Goal: Task Accomplishment & Management: Complete application form

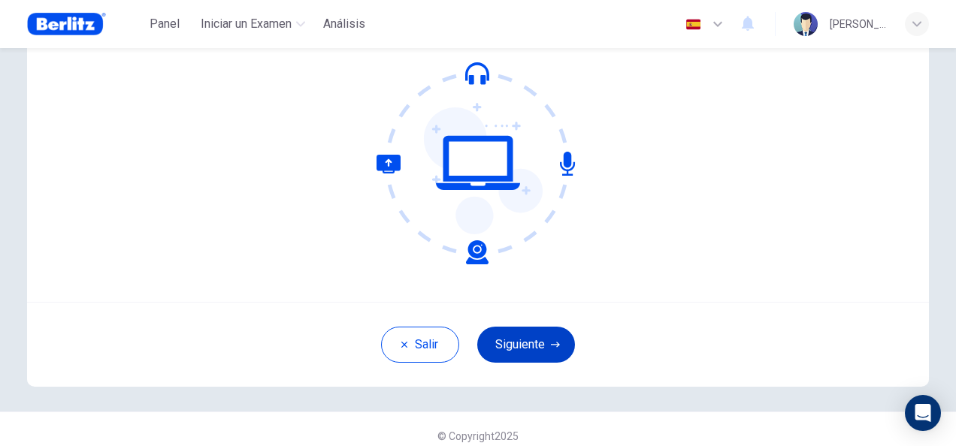
scroll to position [150, 0]
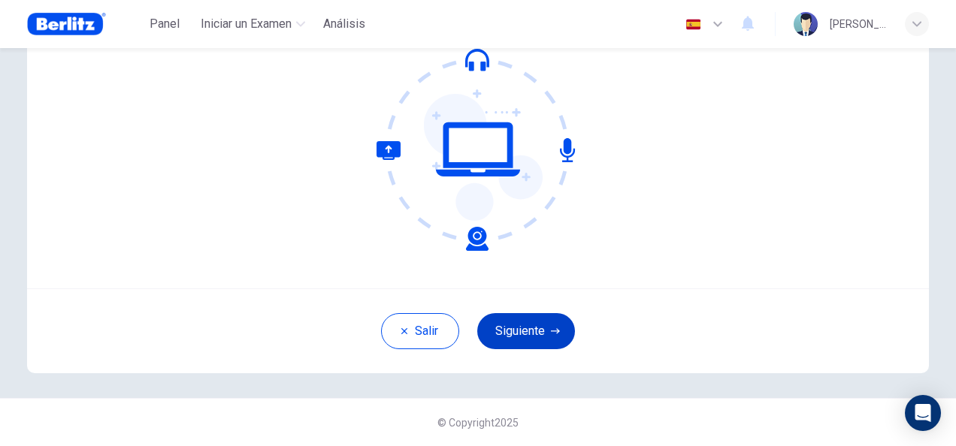
click at [550, 337] on button "Siguiente" at bounding box center [526, 331] width 98 height 36
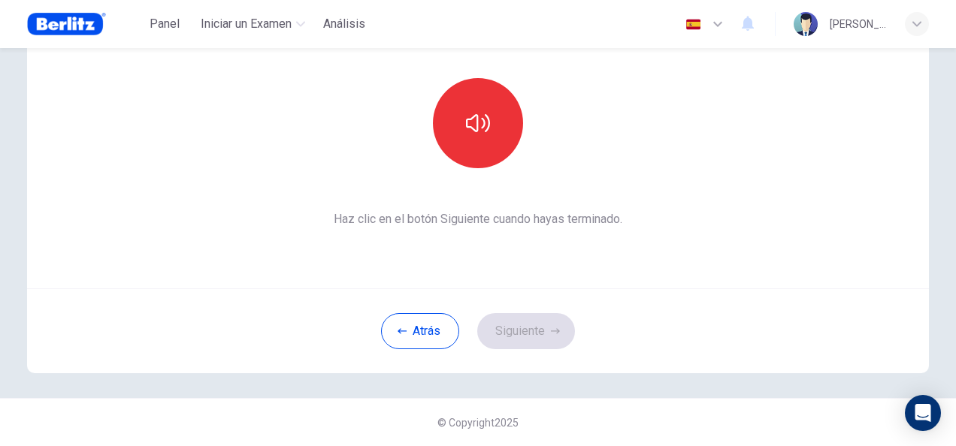
scroll to position [0, 0]
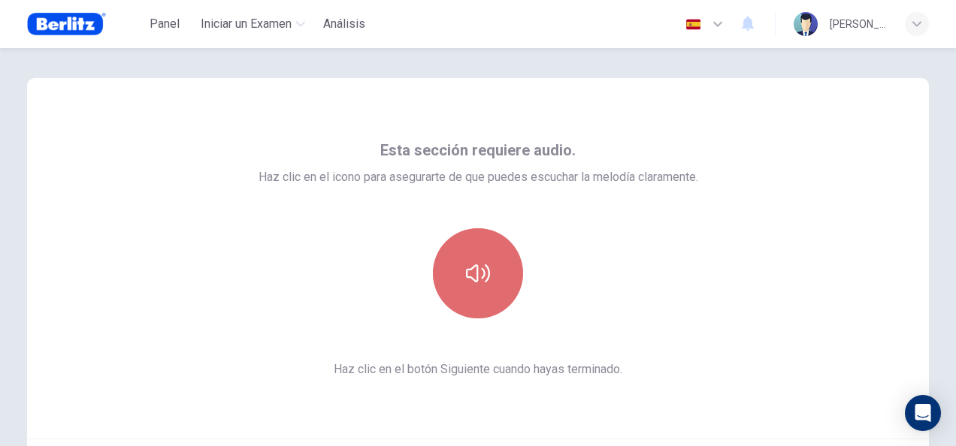
click at [455, 283] on button "button" at bounding box center [478, 273] width 90 height 90
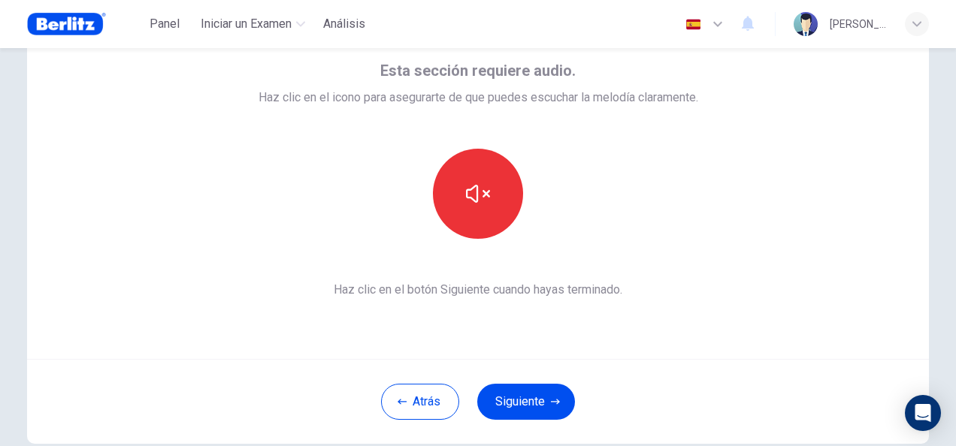
scroll to position [150, 0]
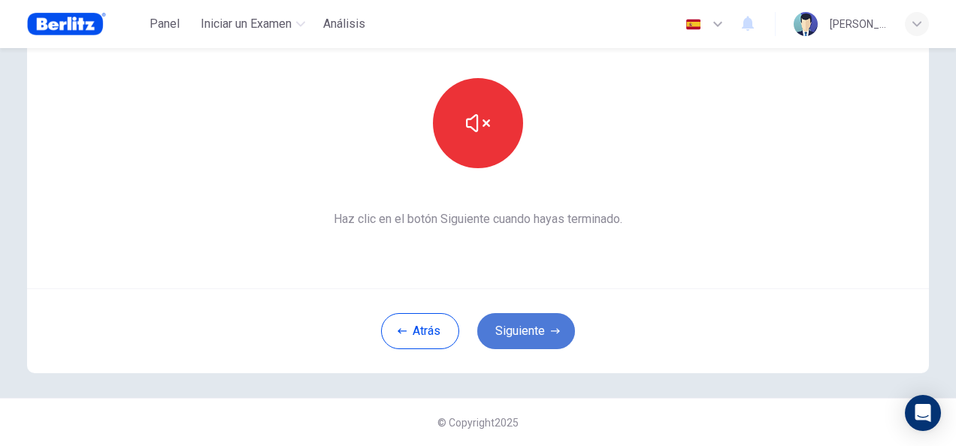
click at [537, 326] on button "Siguiente" at bounding box center [526, 331] width 98 height 36
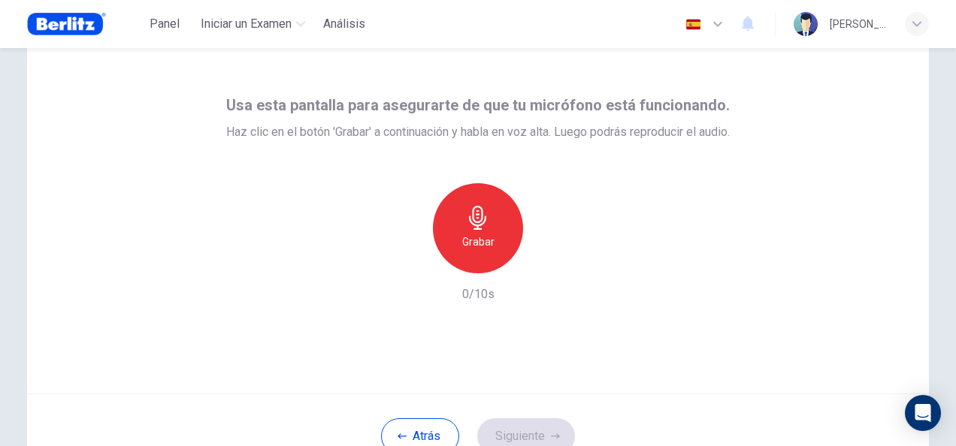
scroll to position [75, 0]
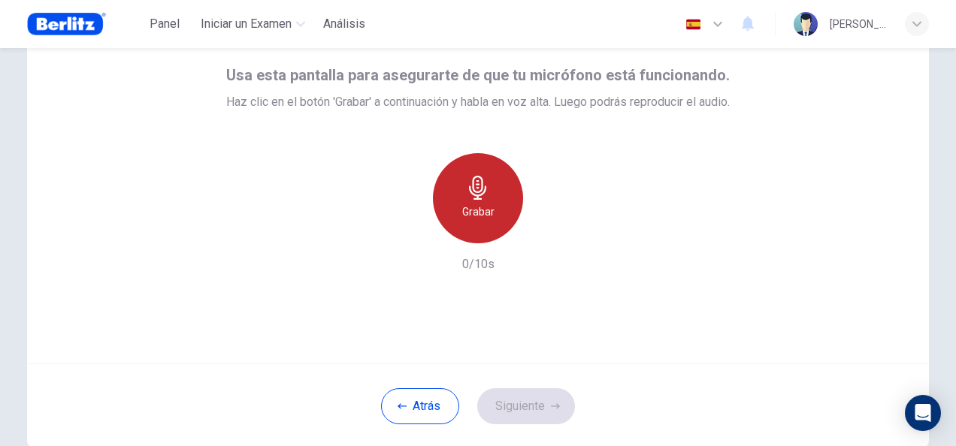
click at [495, 212] on div "Grabar" at bounding box center [478, 198] width 90 height 90
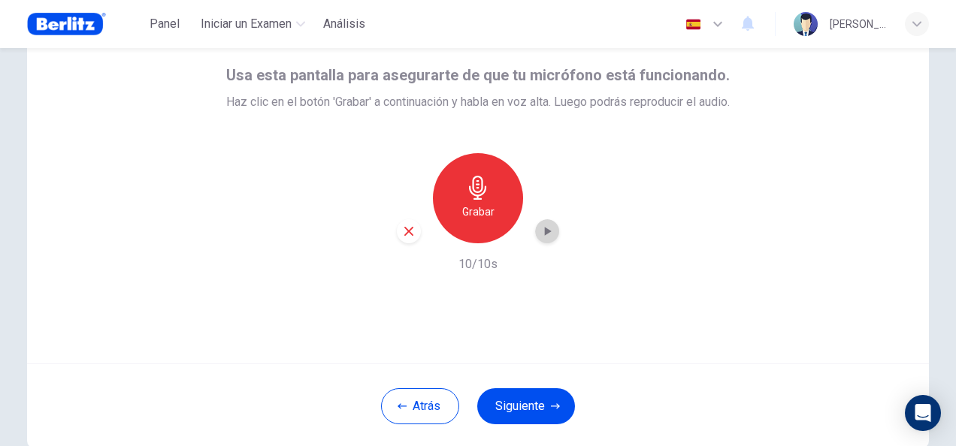
click at [540, 229] on icon "button" at bounding box center [547, 231] width 15 height 15
click at [529, 409] on button "Siguiente" at bounding box center [526, 407] width 98 height 36
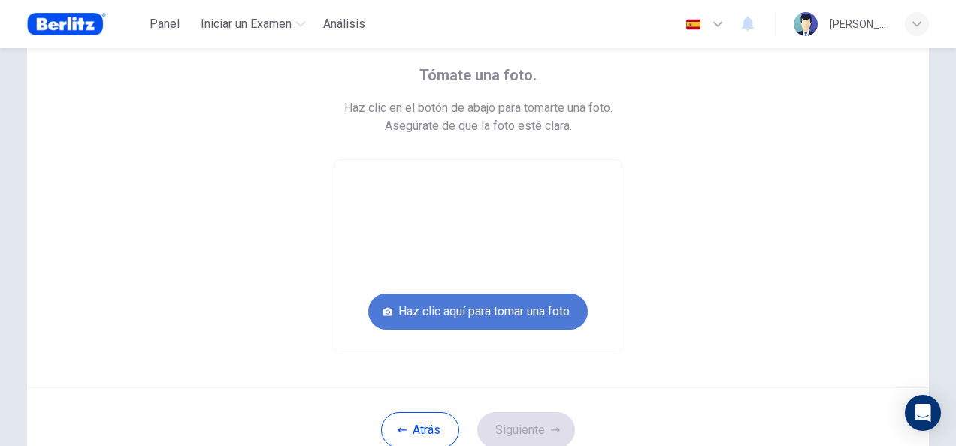
click at [561, 310] on button "Haz clic aquí para tomar una foto" at bounding box center [477, 312] width 219 height 36
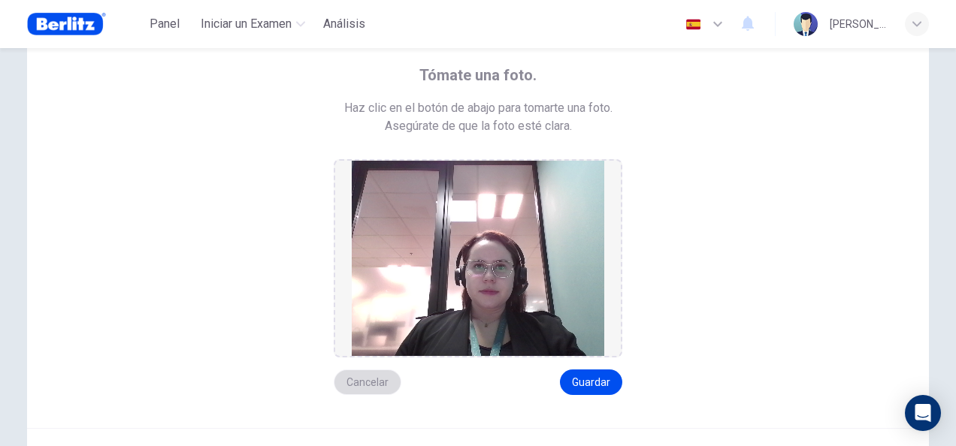
click at [370, 389] on button "Cancelar" at bounding box center [368, 383] width 68 height 26
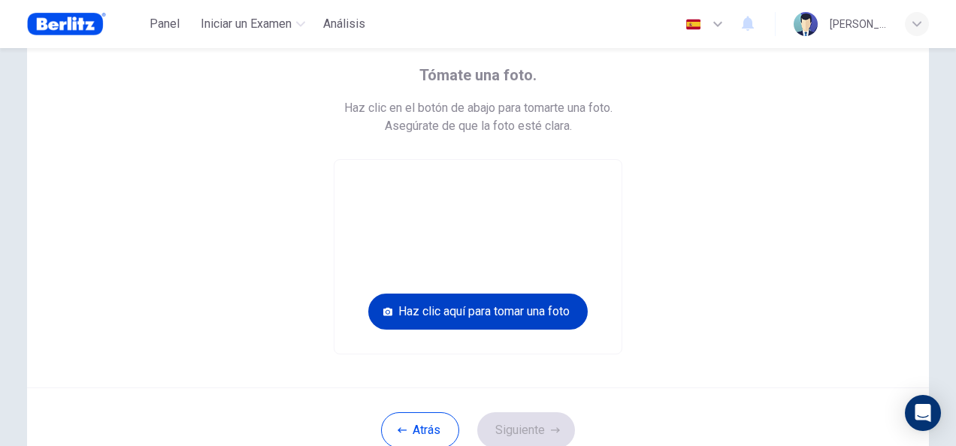
click at [452, 313] on button "Haz clic aquí para tomar una foto" at bounding box center [477, 312] width 219 height 36
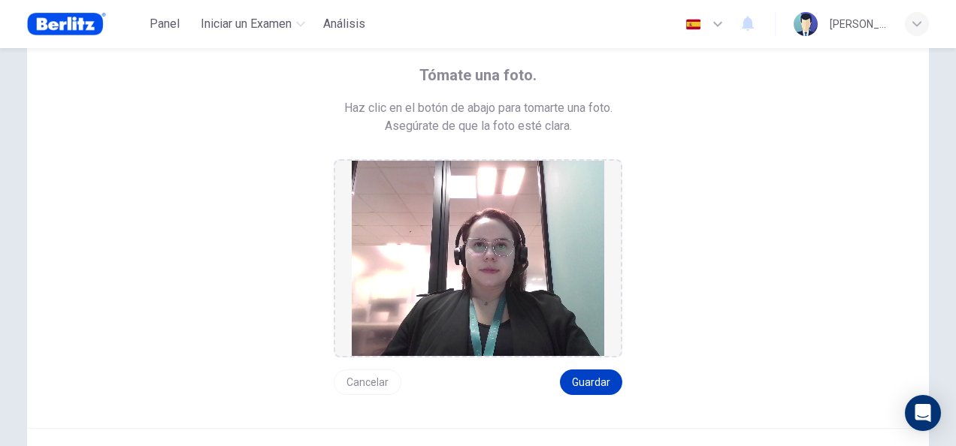
click at [588, 382] on button "Guardar" at bounding box center [591, 383] width 62 height 26
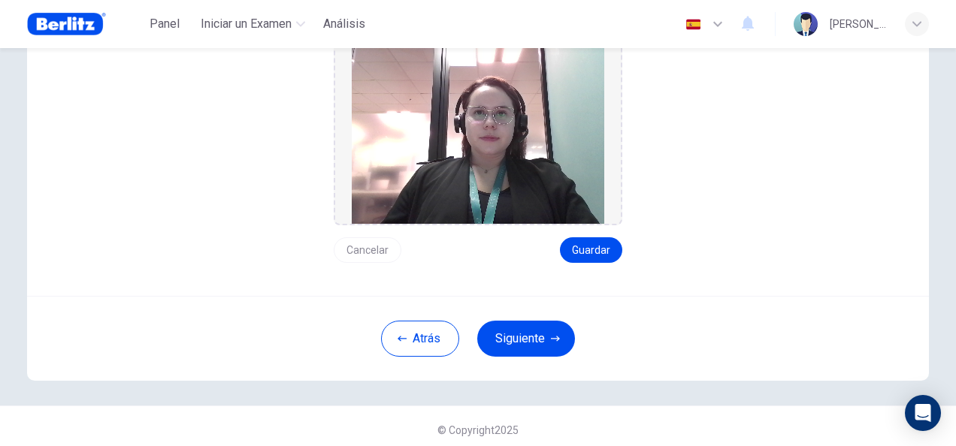
scroll to position [214, 0]
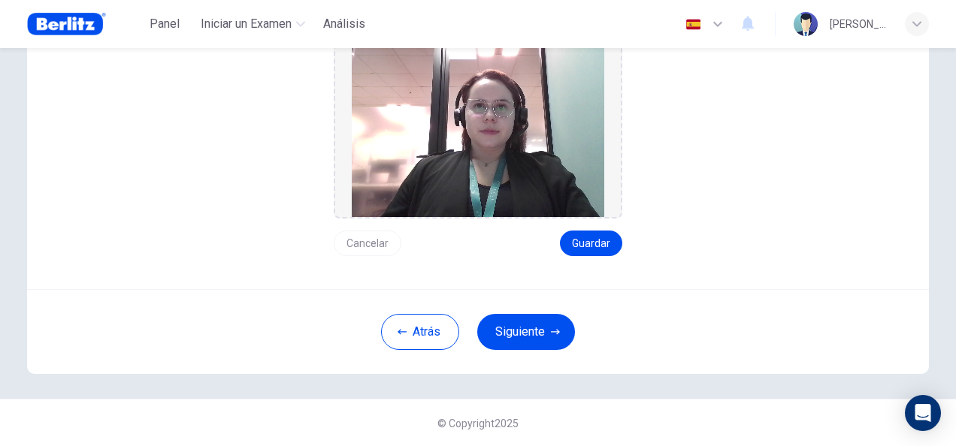
click at [522, 319] on button "Siguiente" at bounding box center [526, 332] width 98 height 36
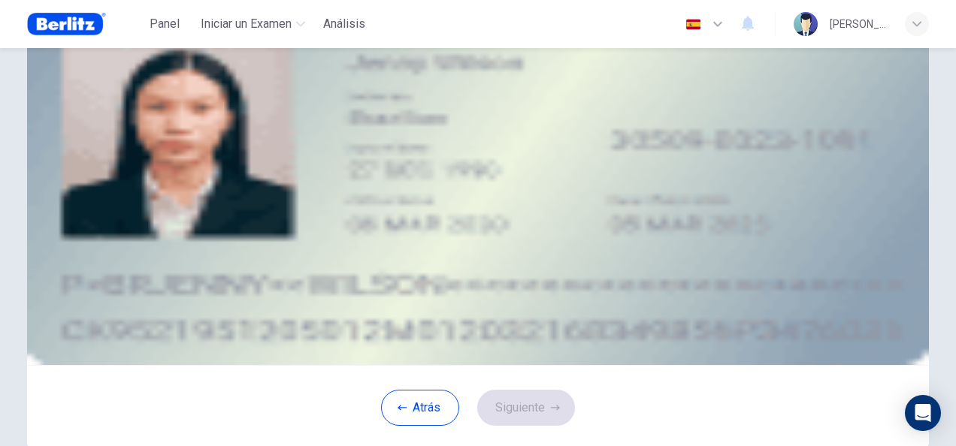
scroll to position [64, 0]
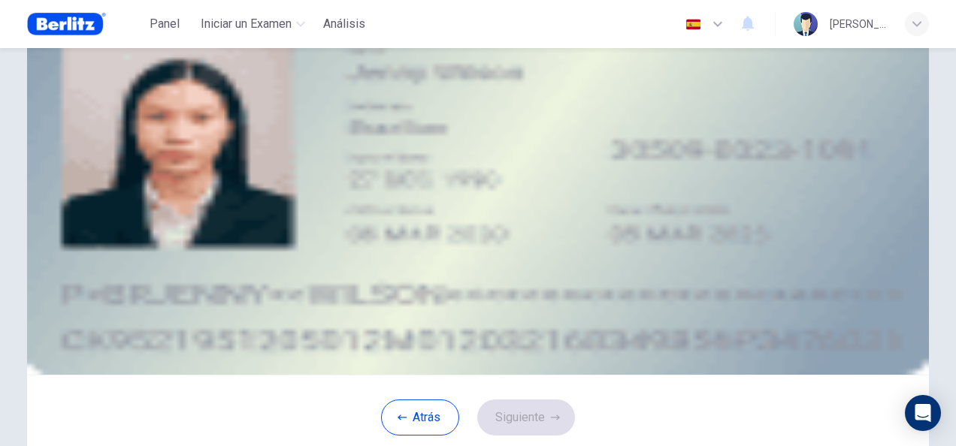
click at [630, 116] on span "Elige una opción a continuación para subir una foto de tu ID." at bounding box center [478, 119] width 310 height 18
click at [326, 165] on div "Subir imagen" at bounding box center [478, 156] width 710 height 18
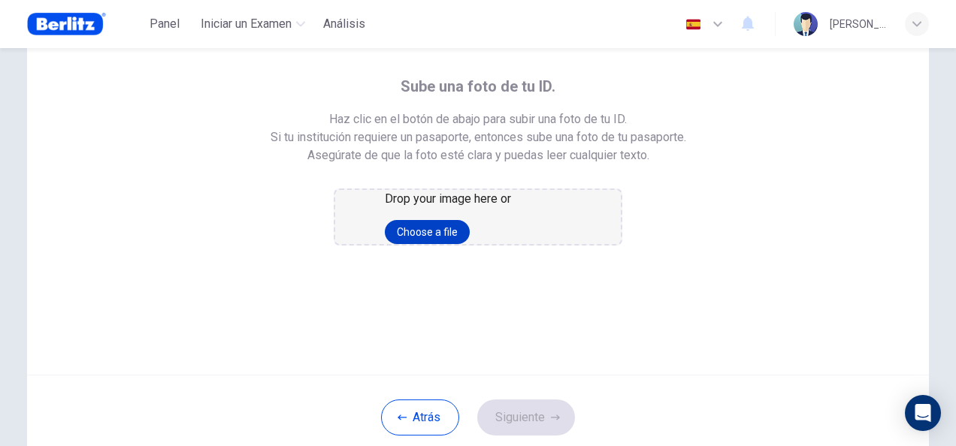
click at [470, 244] on button "Choose a file" at bounding box center [427, 232] width 85 height 24
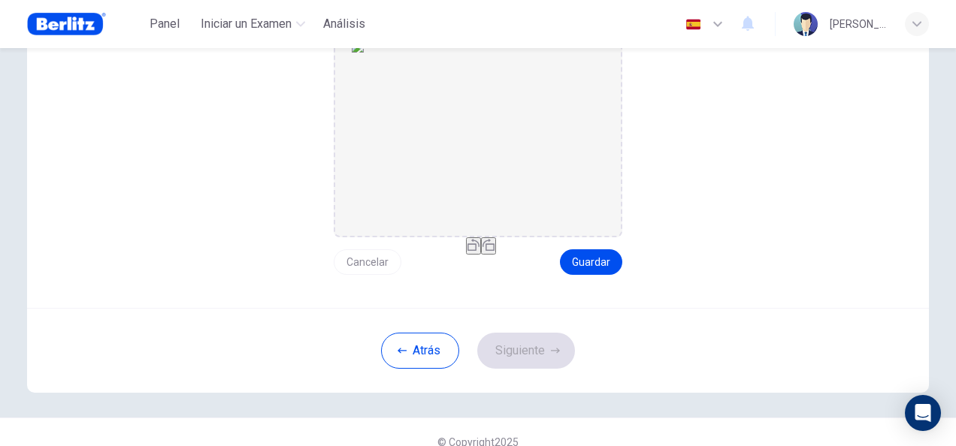
scroll to position [232, 0]
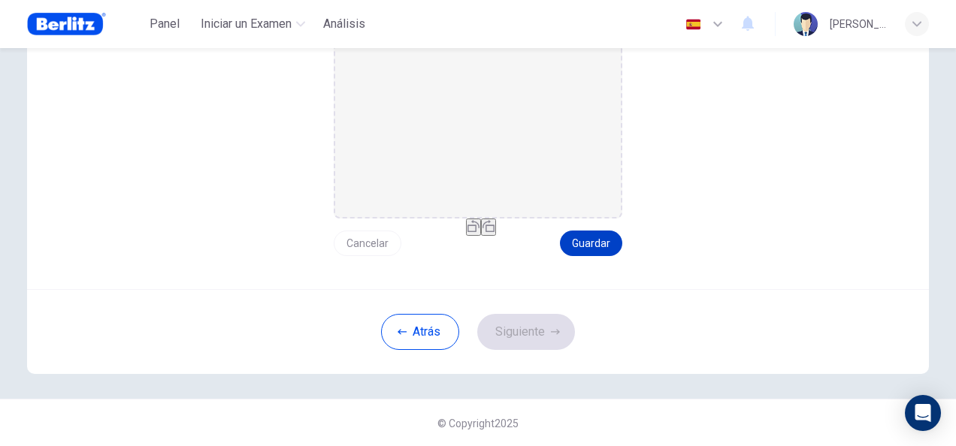
click at [579, 241] on button "Guardar" at bounding box center [591, 244] width 62 height 26
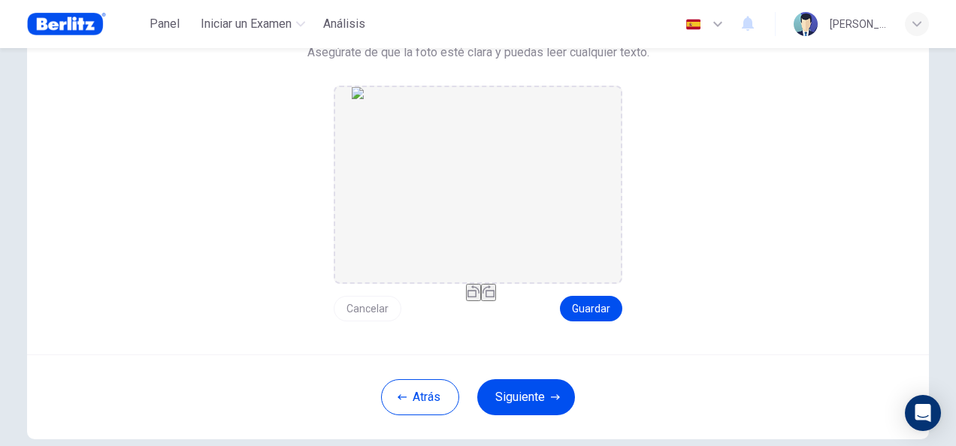
scroll to position [7, 0]
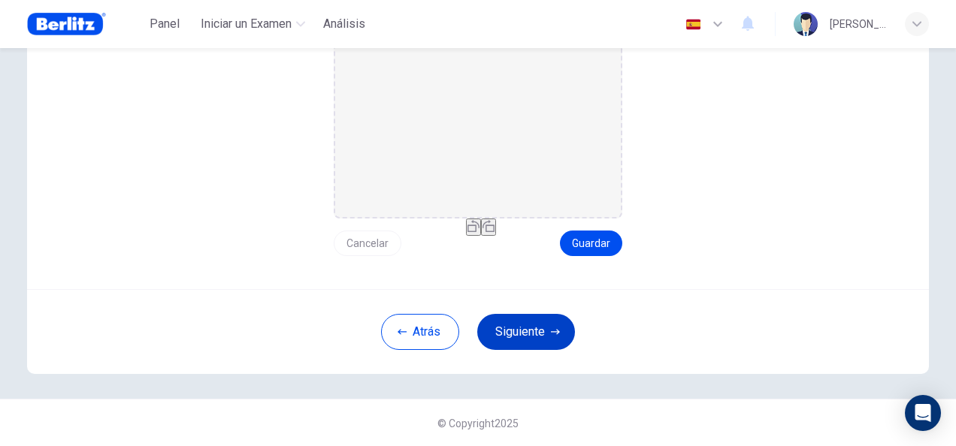
click at [535, 331] on button "Siguiente" at bounding box center [526, 332] width 98 height 36
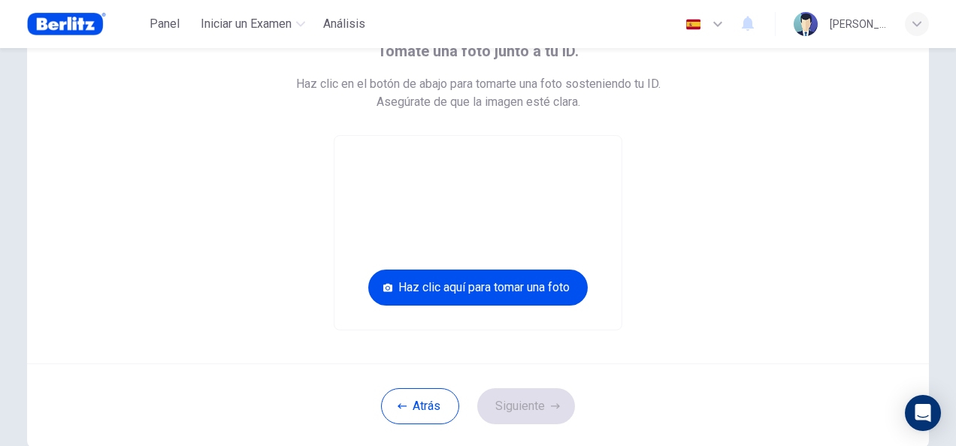
scroll to position [24, 0]
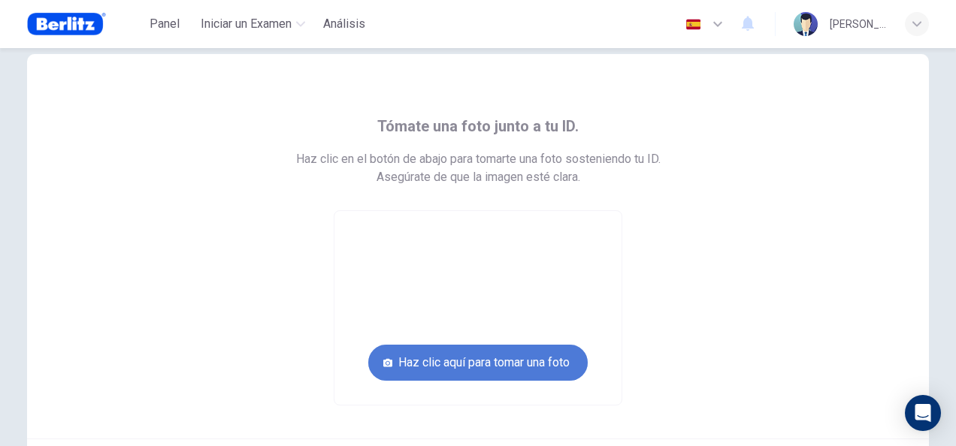
click at [531, 368] on button "Haz clic aquí para tomar una foto" at bounding box center [477, 363] width 219 height 36
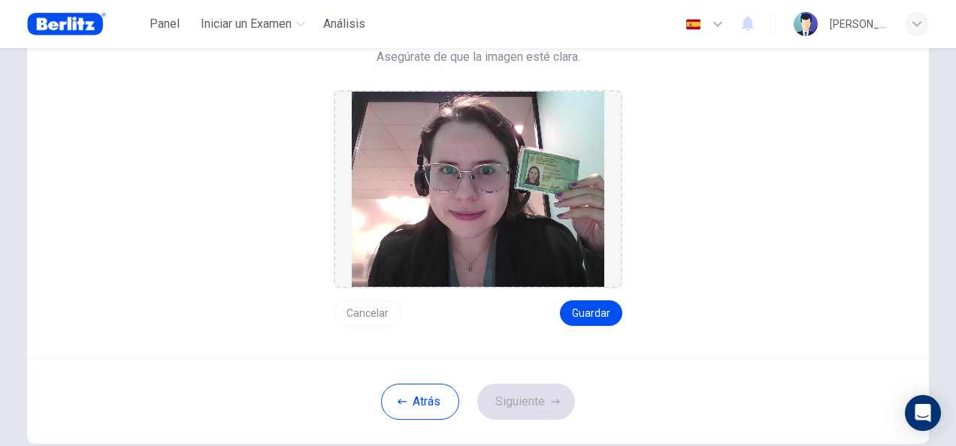
scroll to position [174, 0]
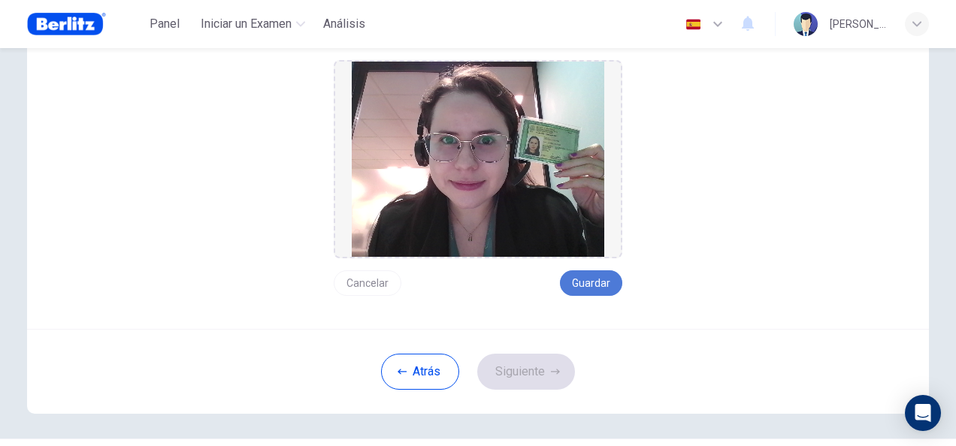
click at [605, 286] on button "Guardar" at bounding box center [591, 284] width 62 height 26
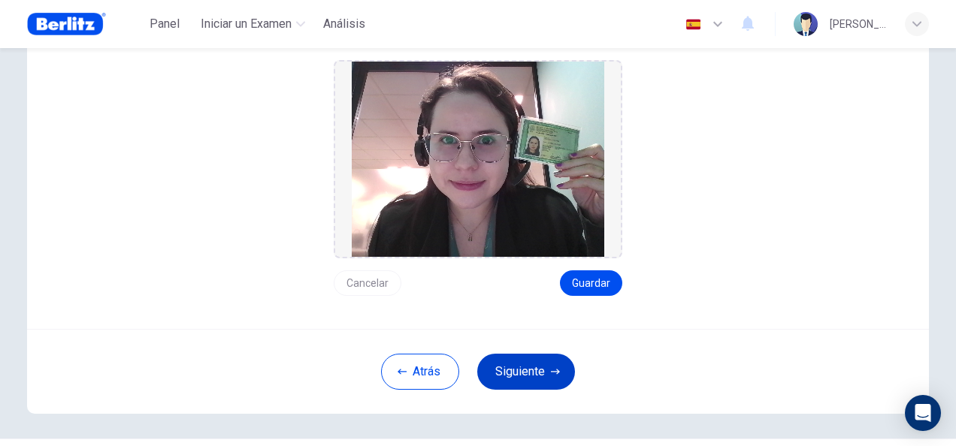
click at [530, 374] on button "Siguiente" at bounding box center [526, 372] width 98 height 36
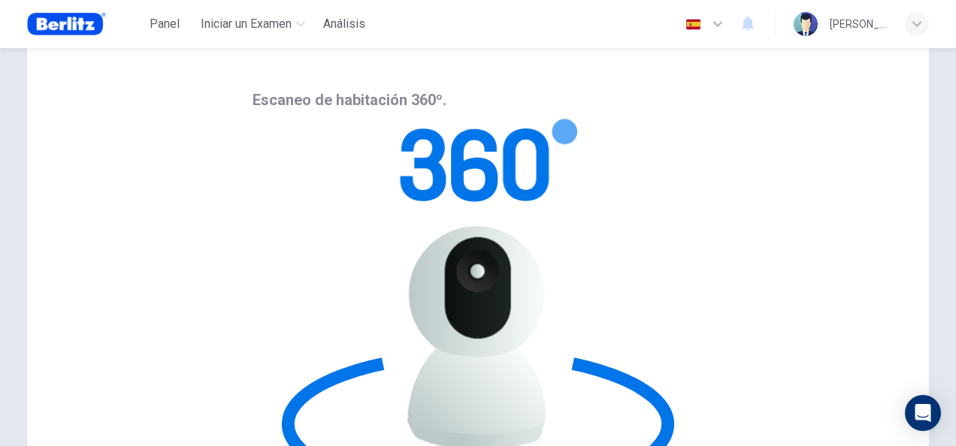
scroll to position [0, 0]
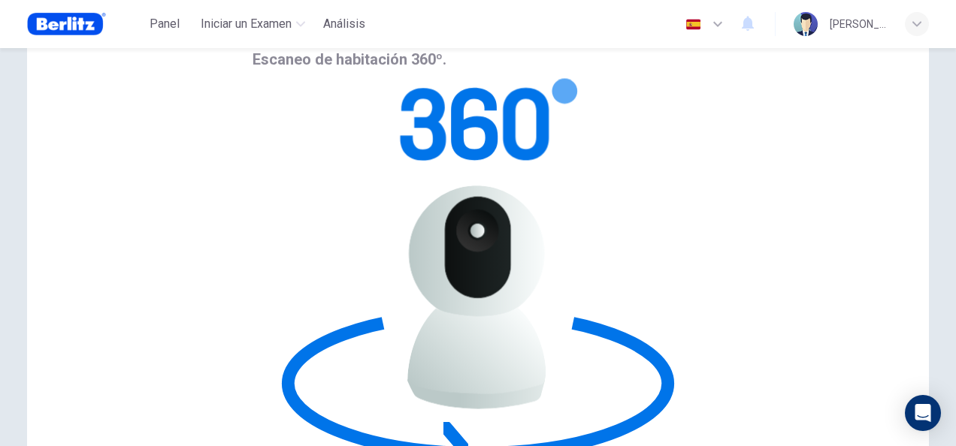
scroll to position [150, 0]
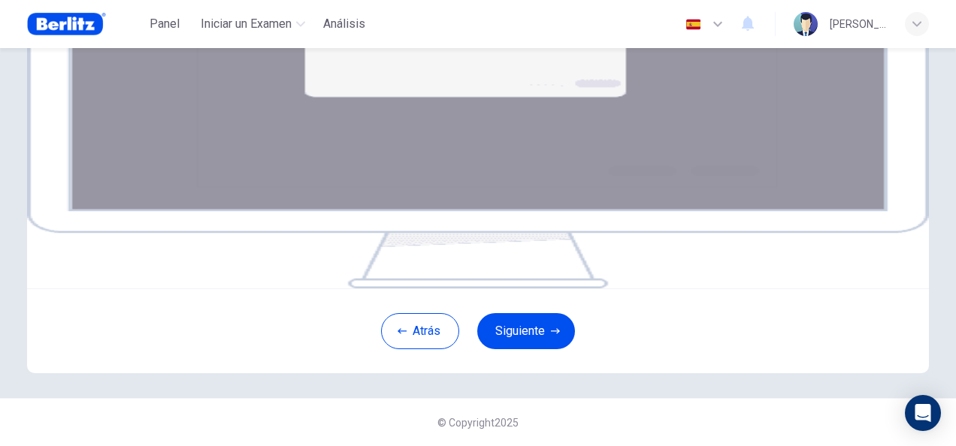
scroll to position [301, 0]
click at [523, 326] on button "Siguiente" at bounding box center [526, 331] width 98 height 36
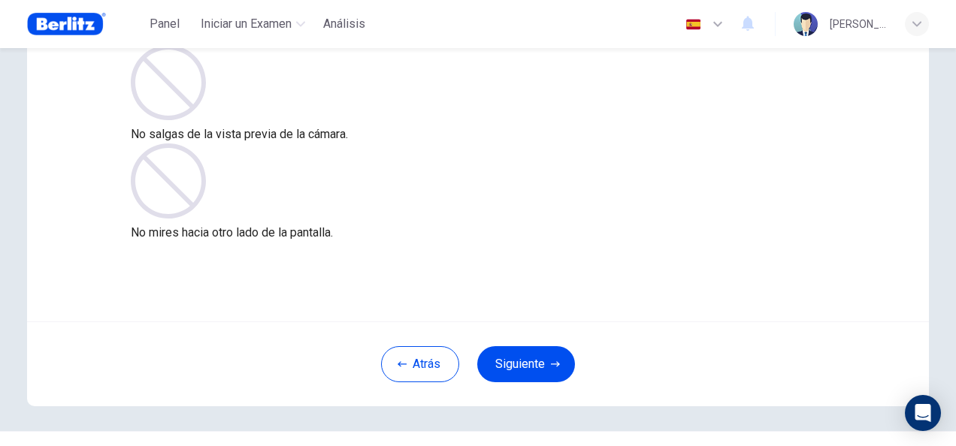
scroll to position [150, 0]
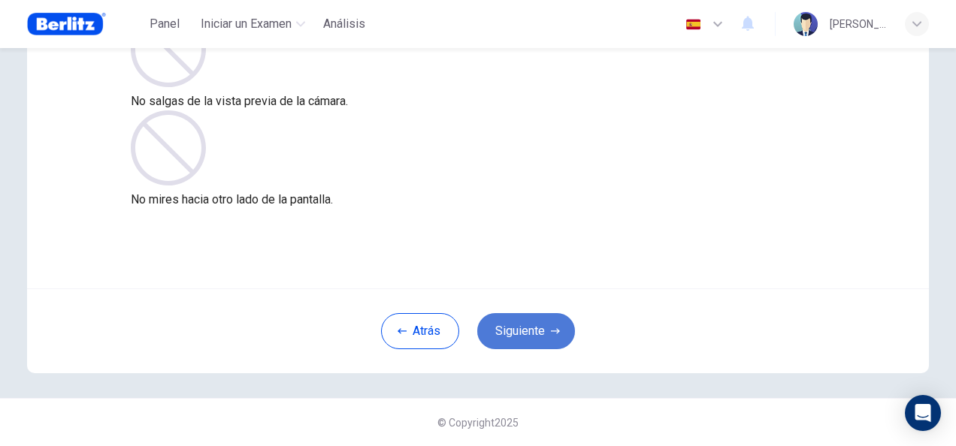
click at [529, 316] on button "Siguiente" at bounding box center [526, 331] width 98 height 36
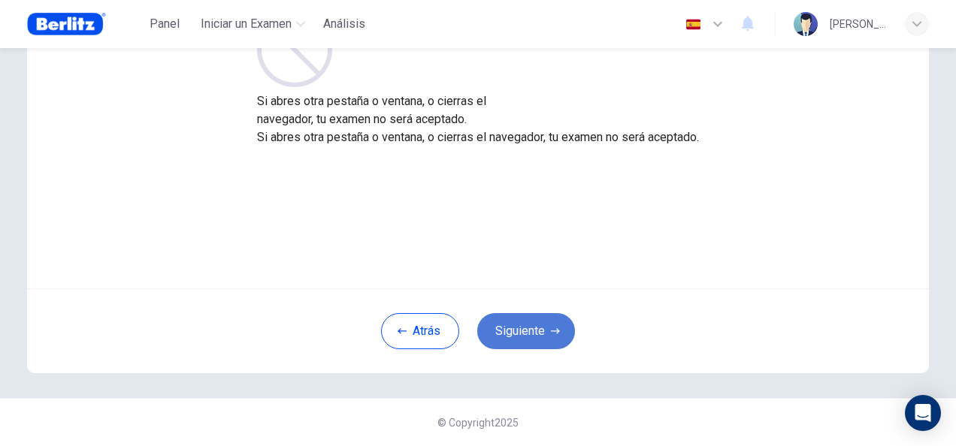
click at [526, 322] on button "Siguiente" at bounding box center [526, 331] width 98 height 36
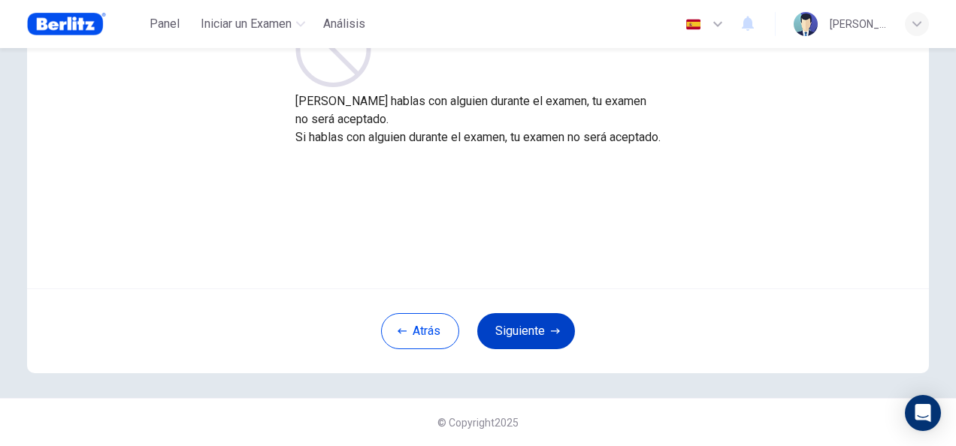
click at [526, 322] on button "Siguiente" at bounding box center [526, 331] width 98 height 36
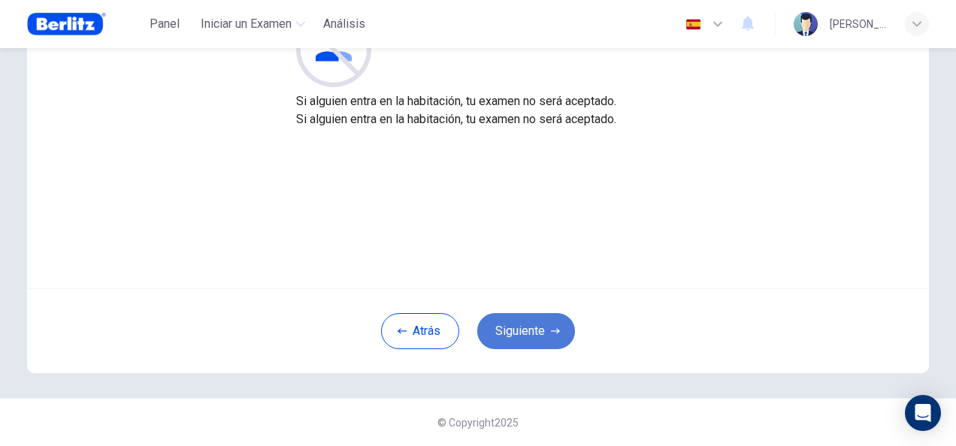
click at [526, 322] on button "Siguiente" at bounding box center [526, 331] width 98 height 36
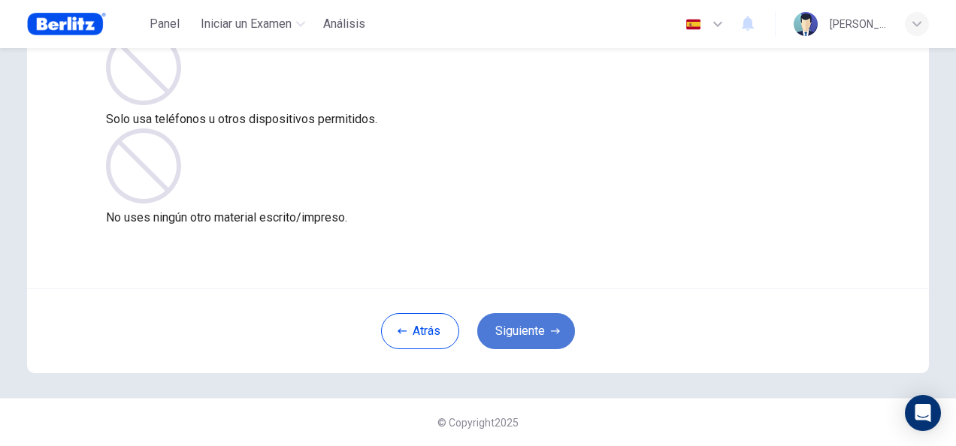
click at [522, 322] on button "Siguiente" at bounding box center [526, 331] width 98 height 36
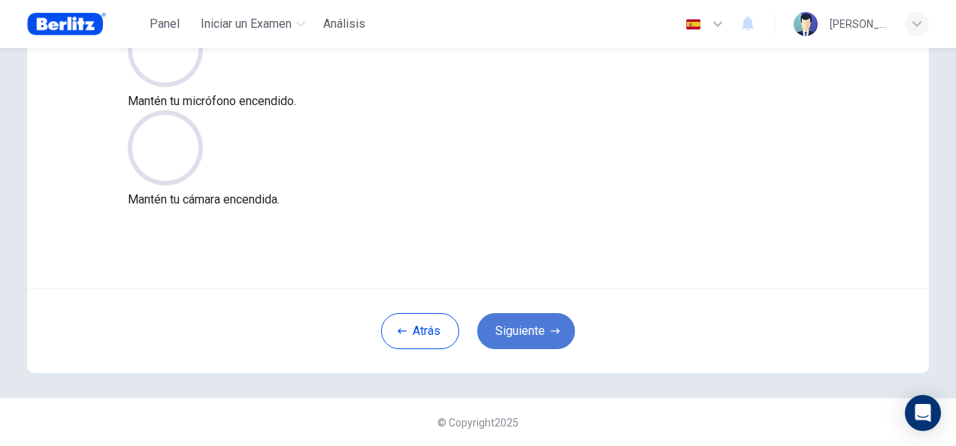
click at [519, 316] on button "Siguiente" at bounding box center [526, 331] width 98 height 36
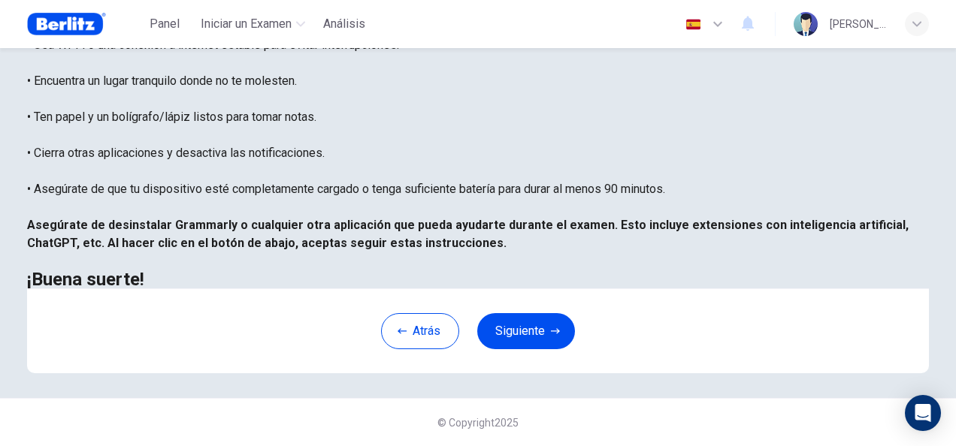
scroll to position [341, 0]
click at [556, 332] on button "Siguiente" at bounding box center [526, 331] width 98 height 36
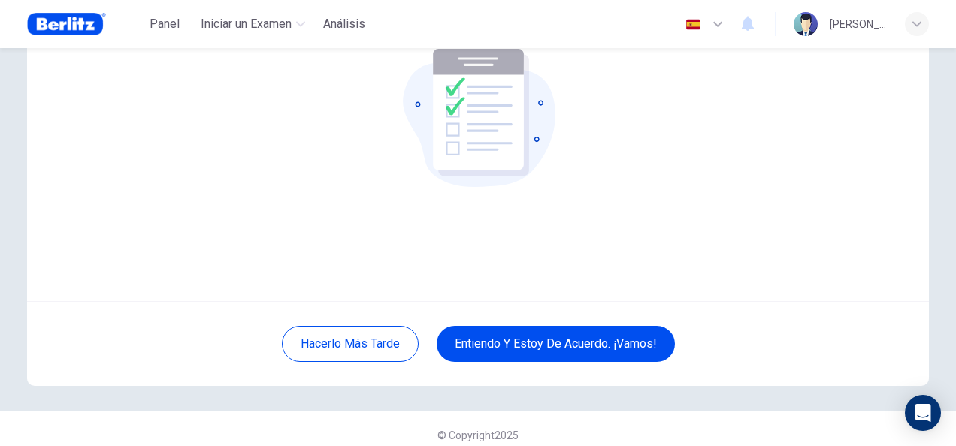
scroll to position [150, 0]
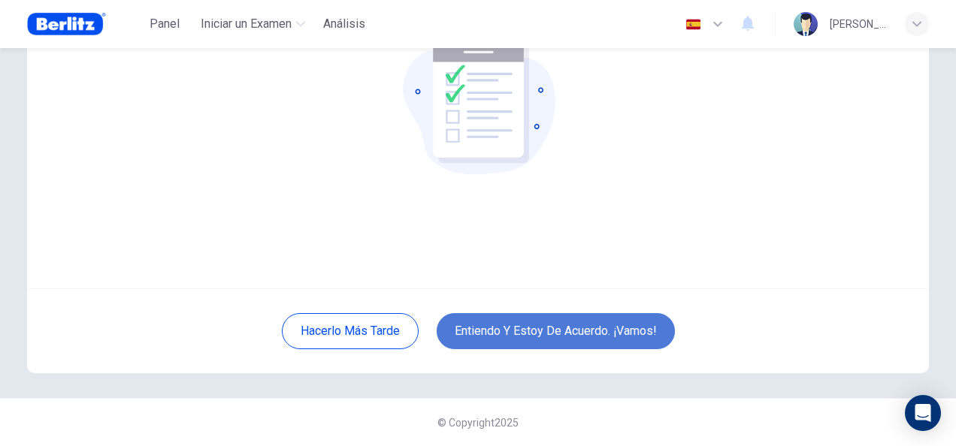
click at [559, 316] on button "Entiendo y estoy de acuerdo. ¡Vamos!" at bounding box center [556, 331] width 238 height 36
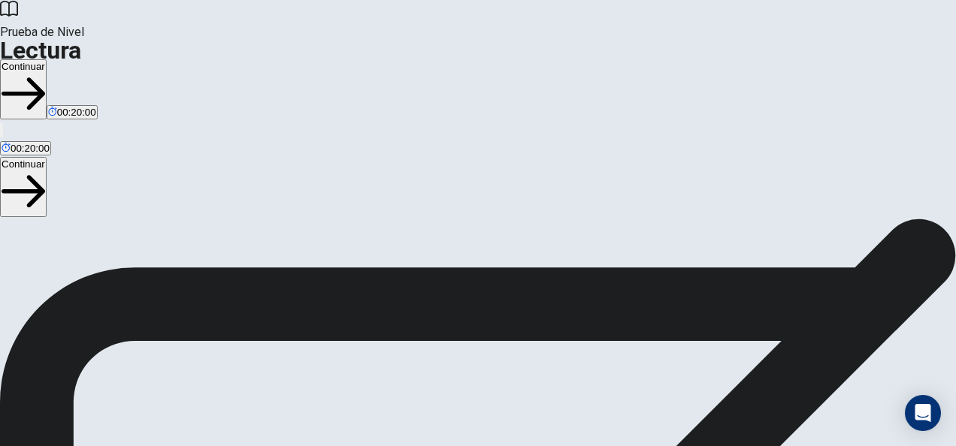
scroll to position [225, 0]
click at [47, 157] on button "Continuar" at bounding box center [23, 187] width 47 height 60
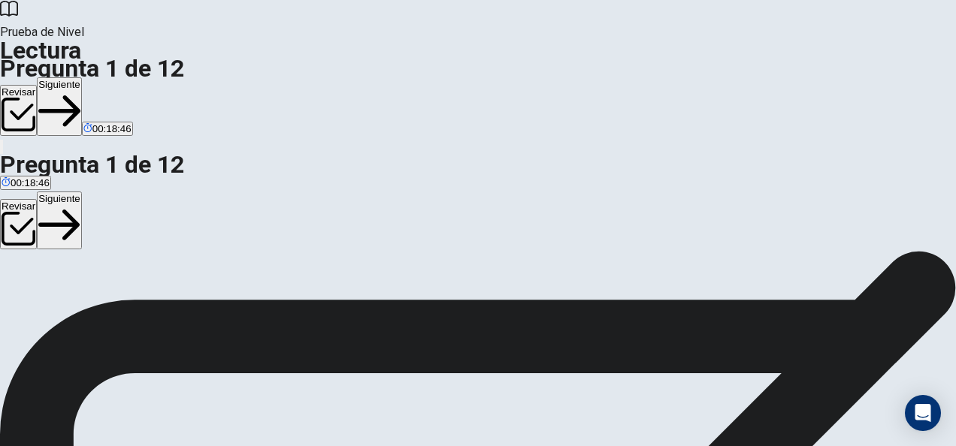
scroll to position [75, 0]
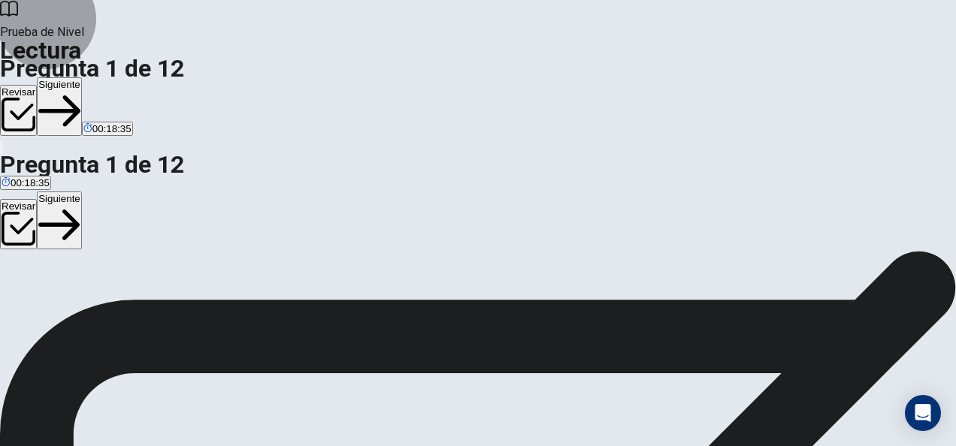
click at [82, 192] on button "Siguiente" at bounding box center [59, 221] width 45 height 59
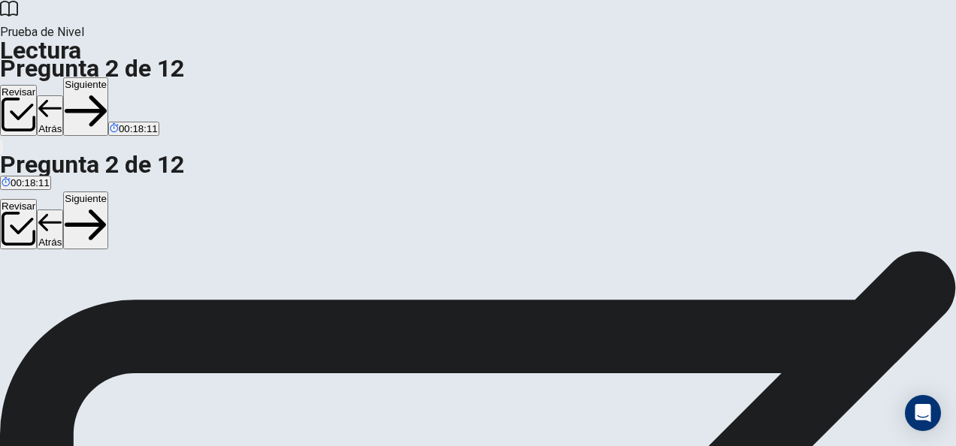
scroll to position [97, 0]
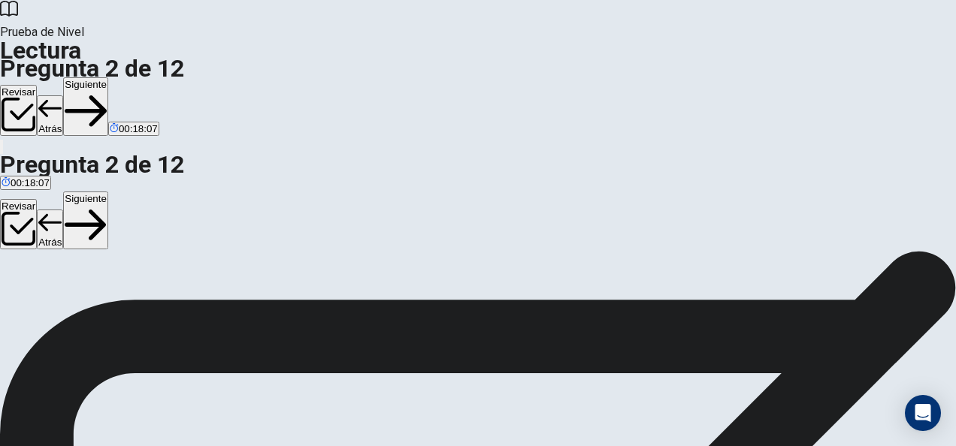
click at [108, 192] on button "Siguiente" at bounding box center [85, 221] width 45 height 59
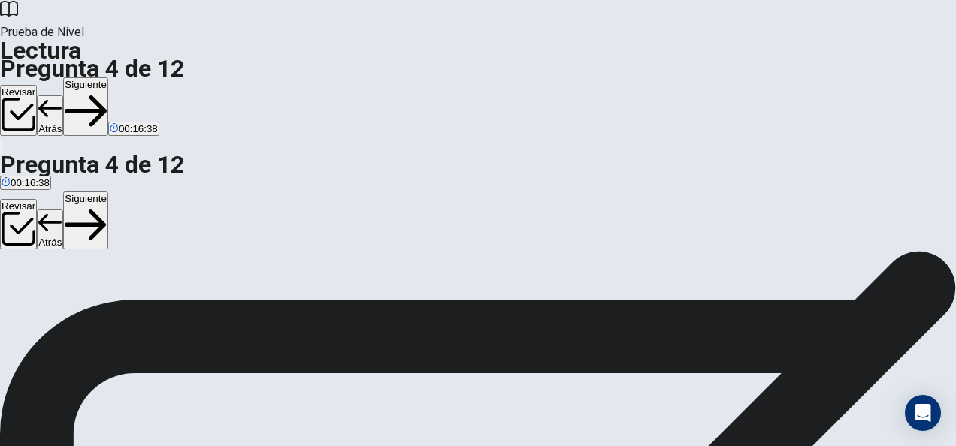
scroll to position [225, 0]
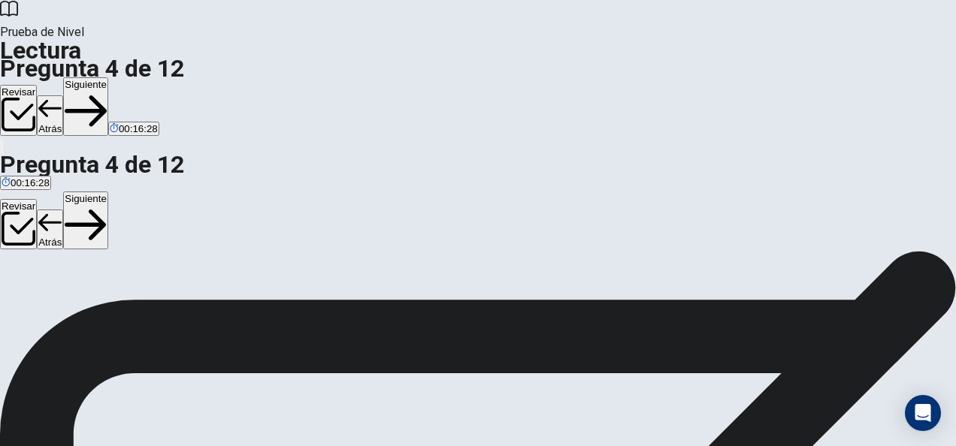
click at [108, 192] on button "Siguiente" at bounding box center [85, 221] width 45 height 59
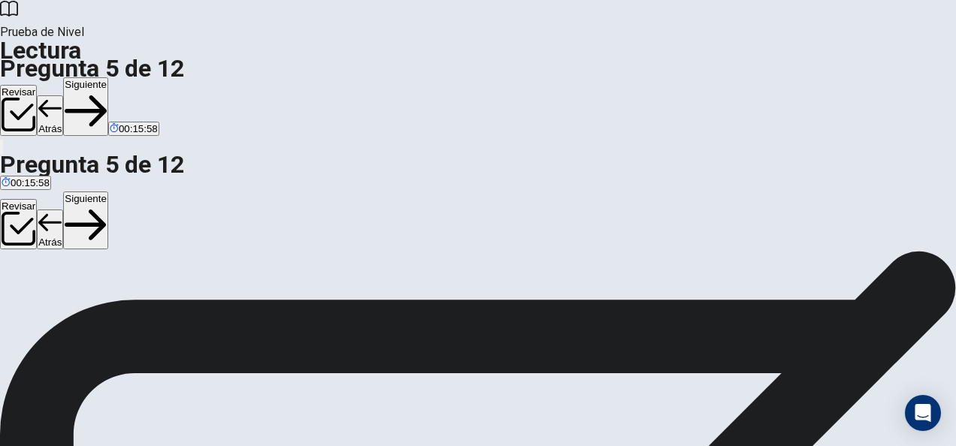
scroll to position [225, 0]
click at [108, 192] on button "Siguiente" at bounding box center [85, 221] width 45 height 59
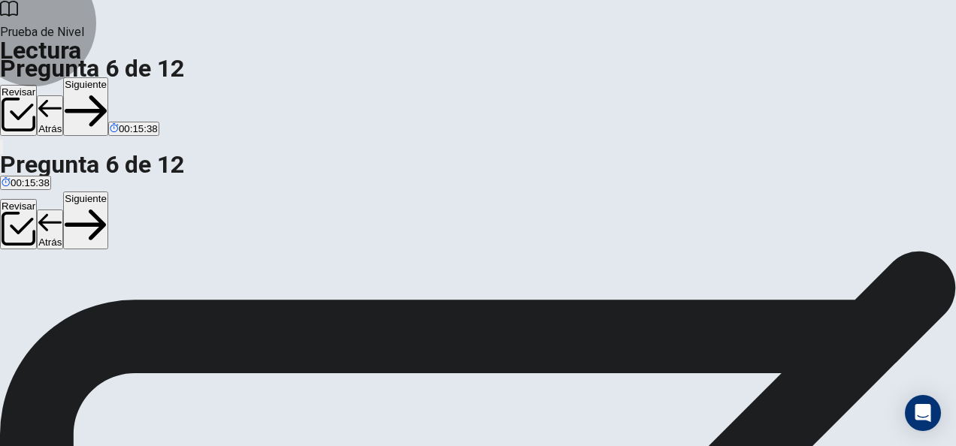
click at [108, 192] on button "Siguiente" at bounding box center [85, 221] width 45 height 59
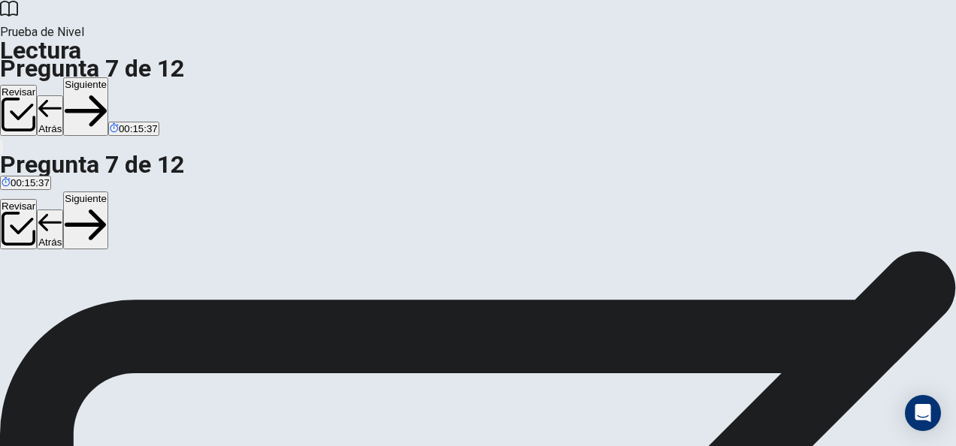
scroll to position [75, 0]
click at [108, 192] on button "Siguiente" at bounding box center [85, 221] width 45 height 59
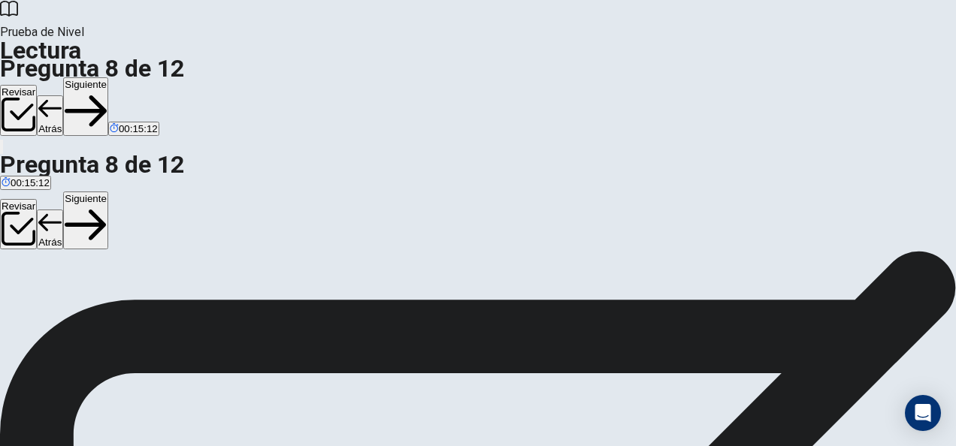
click at [108, 192] on button "Siguiente" at bounding box center [85, 221] width 45 height 59
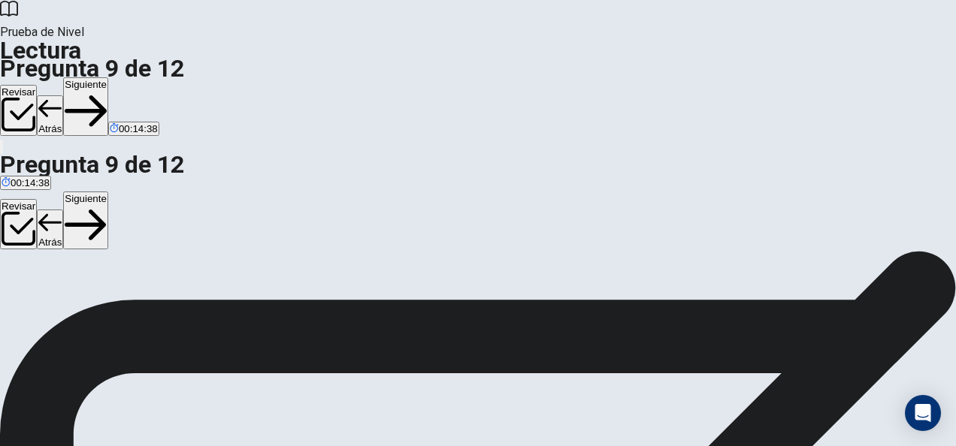
scroll to position [65, 0]
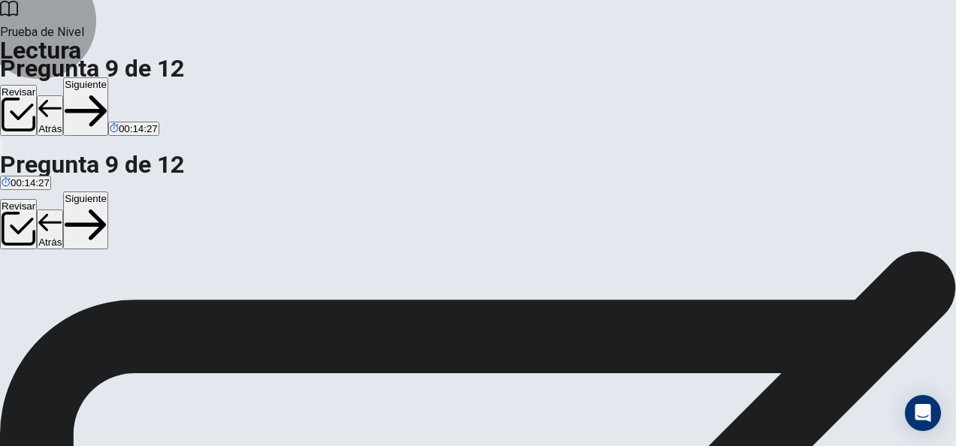
click at [108, 192] on button "Siguiente" at bounding box center [85, 221] width 45 height 59
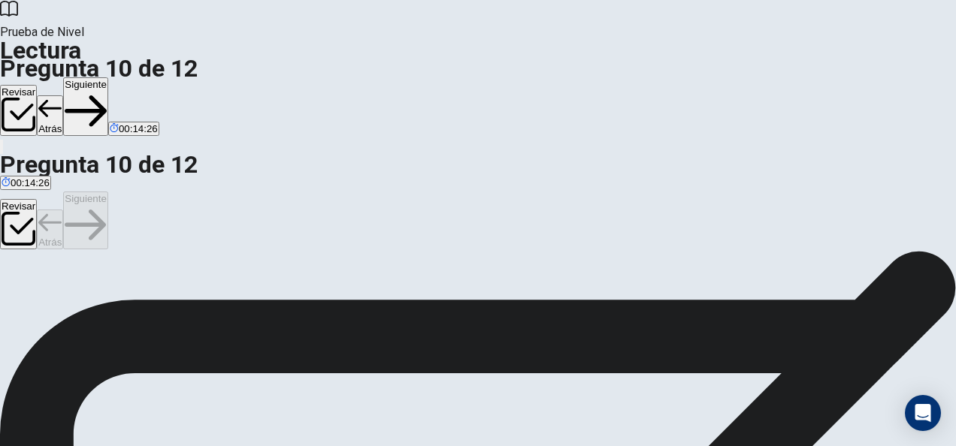
scroll to position [75, 0]
click at [108, 192] on button "Siguiente" at bounding box center [85, 221] width 45 height 59
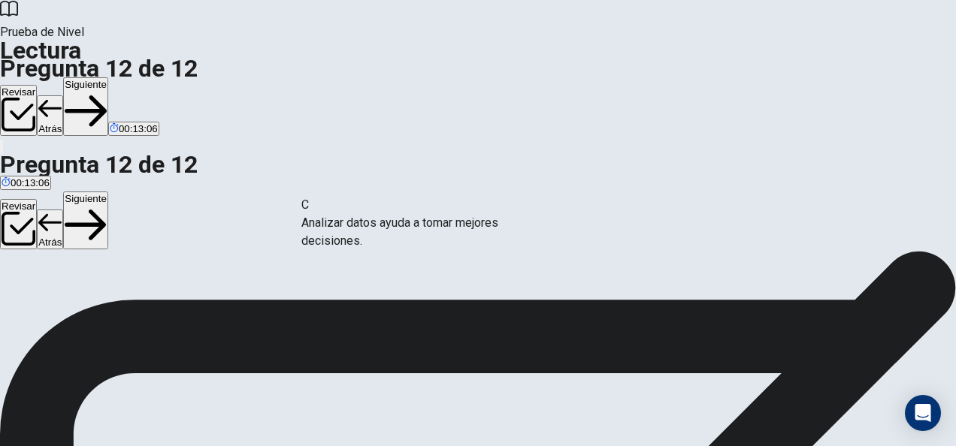
drag, startPoint x: 168, startPoint y: 326, endPoint x: 428, endPoint y: 237, distance: 275.0
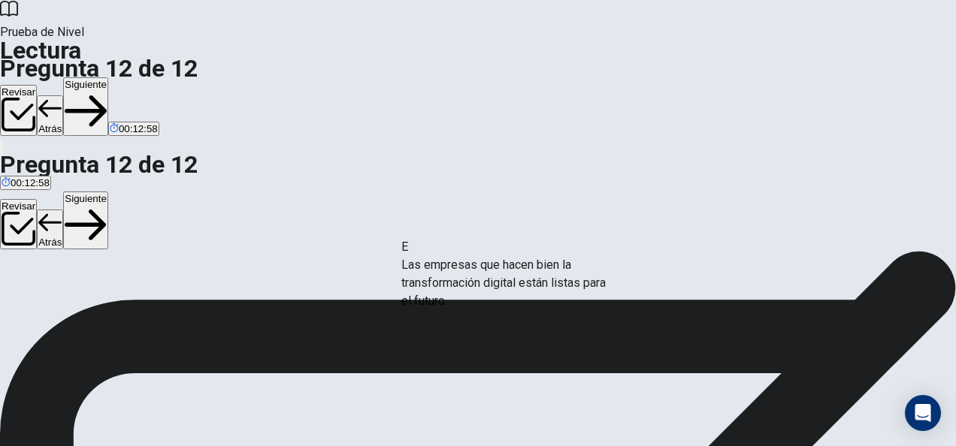
drag, startPoint x: 198, startPoint y: 335, endPoint x: 555, endPoint y: 289, distance: 359.2
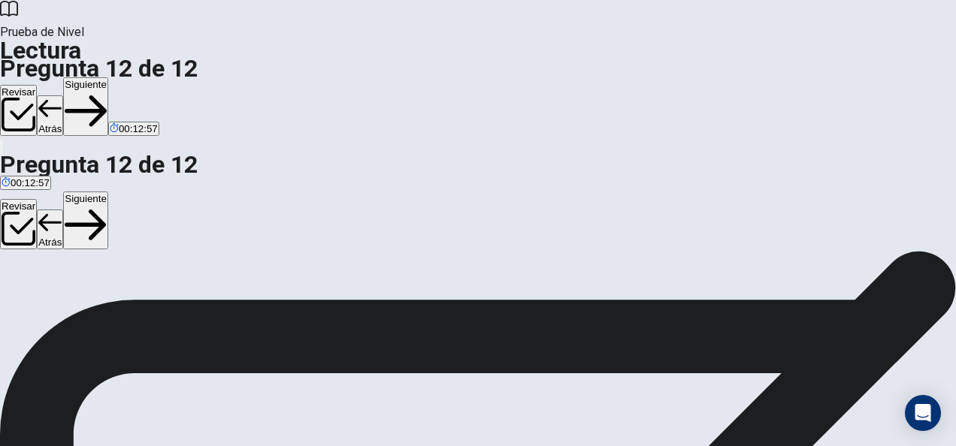
scroll to position [171, 0]
drag, startPoint x: 192, startPoint y: 380, endPoint x: 454, endPoint y: 319, distance: 268.7
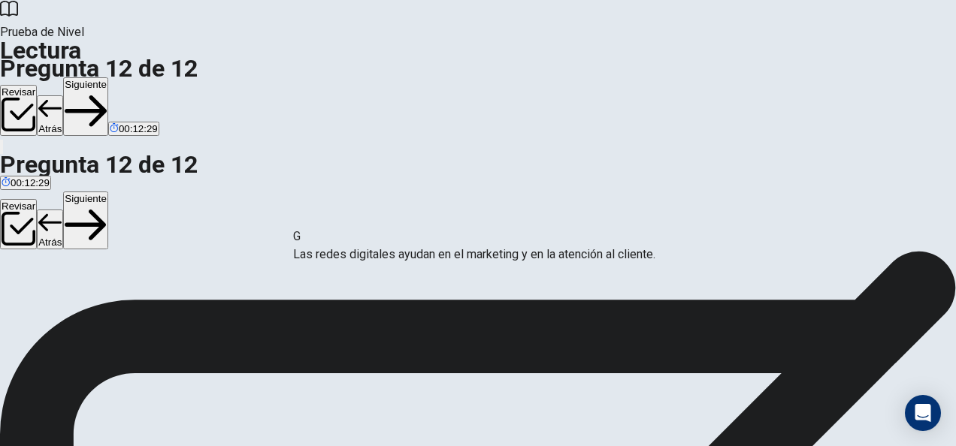
drag, startPoint x: 618, startPoint y: 342, endPoint x: 605, endPoint y: 252, distance: 91.1
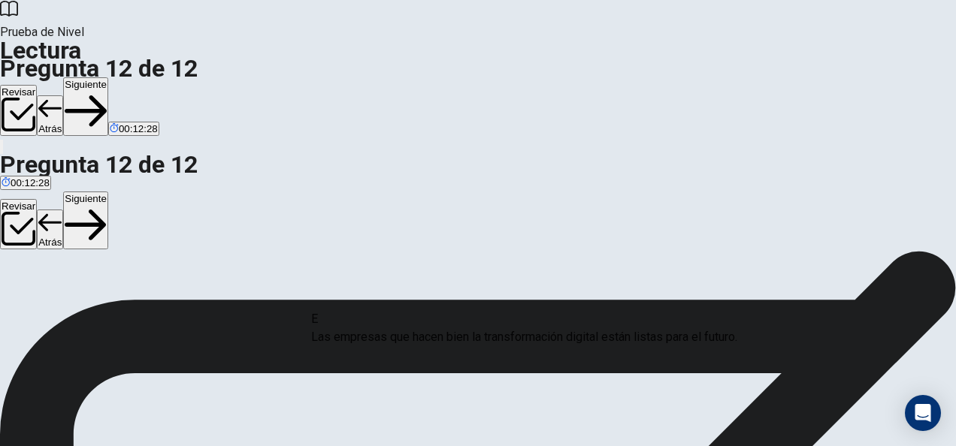
drag, startPoint x: 385, startPoint y: 284, endPoint x: 391, endPoint y: 351, distance: 67.2
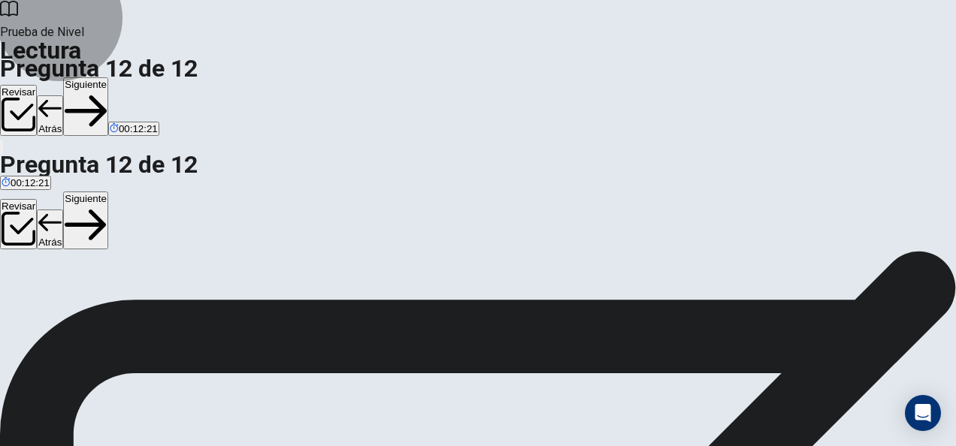
click at [108, 192] on button "Siguiente" at bounding box center [85, 221] width 45 height 59
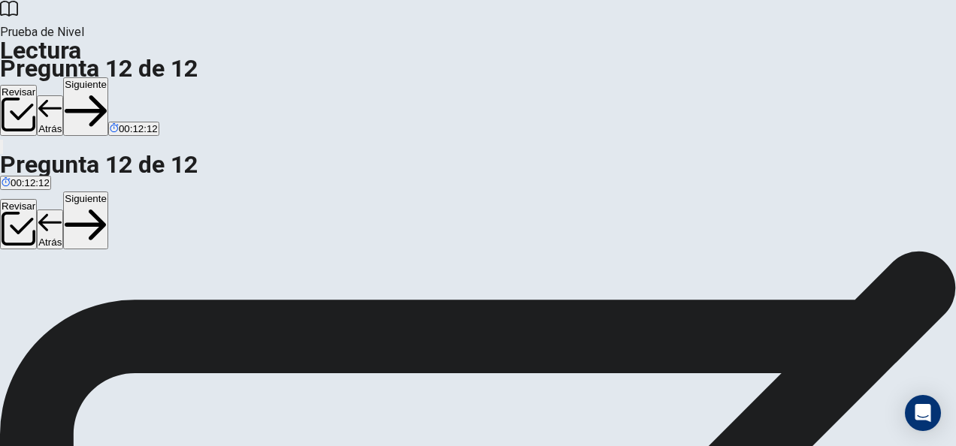
scroll to position [138, 0]
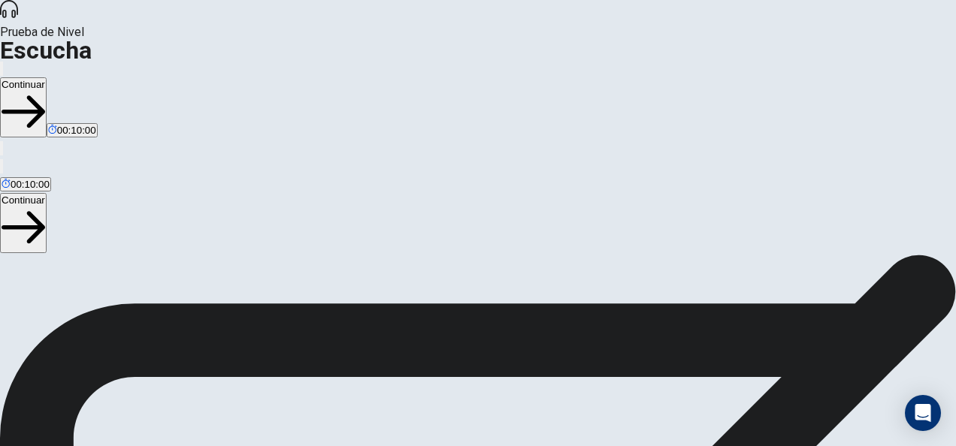
scroll to position [376, 0]
click at [47, 193] on button "Continuar" at bounding box center [23, 223] width 47 height 60
click at [3, 159] on button "button" at bounding box center [1, 166] width 3 height 14
click at [47, 193] on button "Continuar" at bounding box center [23, 223] width 47 height 60
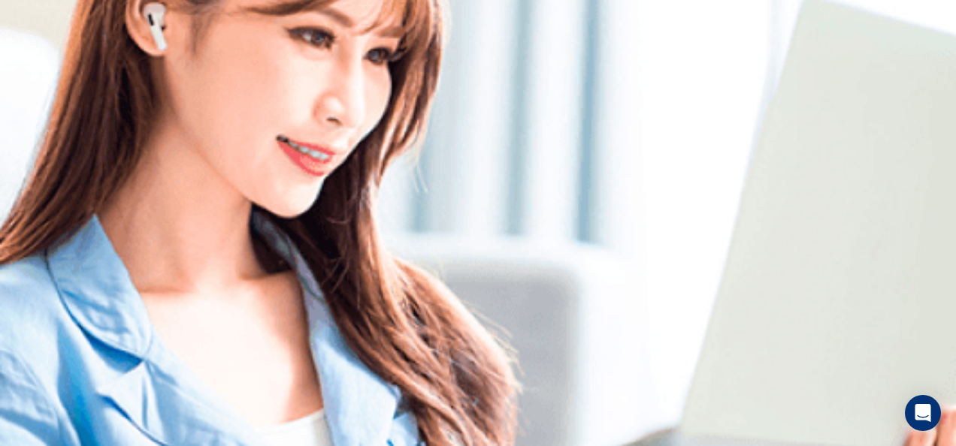
scroll to position [0, 0]
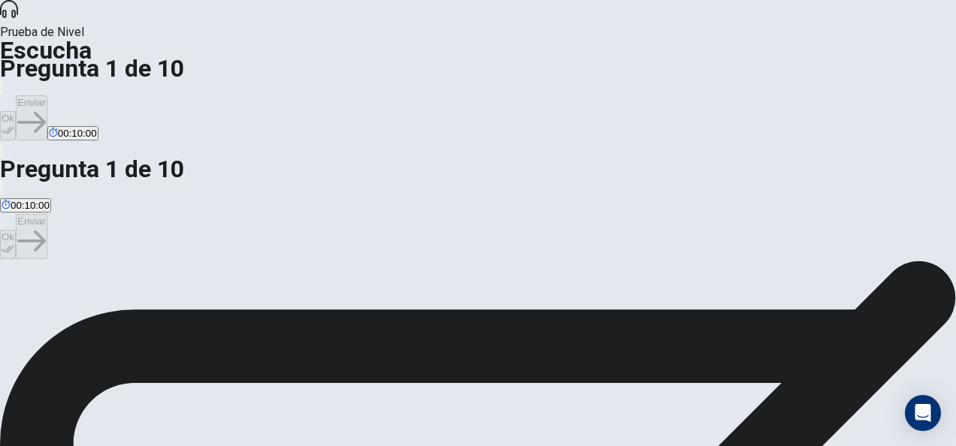
scroll to position [75, 0]
click at [14, 243] on icon "button" at bounding box center [8, 249] width 13 height 13
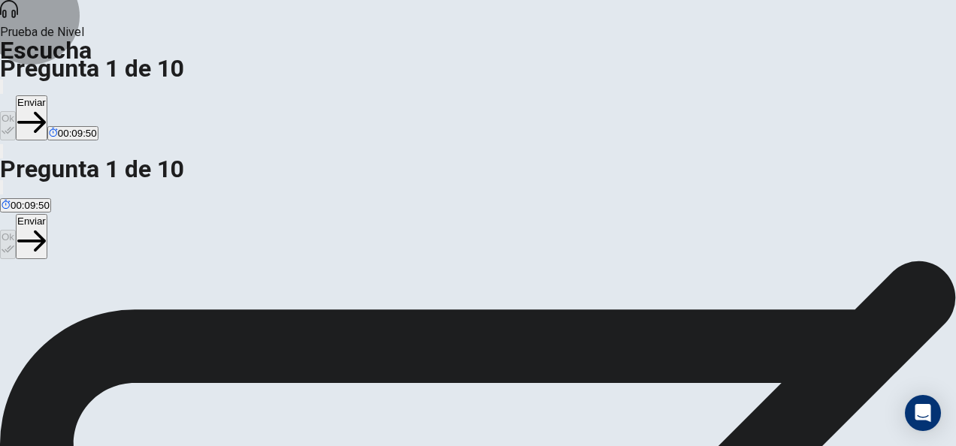
click at [47, 214] on button "Enviar" at bounding box center [32, 236] width 32 height 45
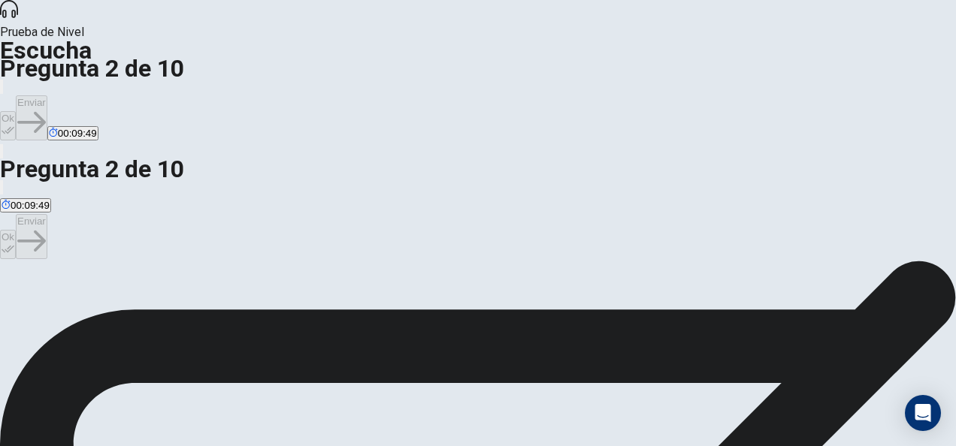
scroll to position [75, 0]
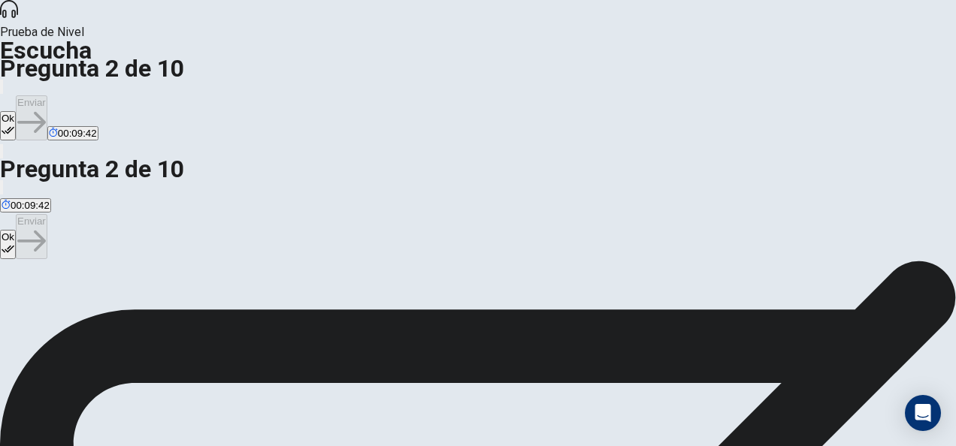
scroll to position [0, 0]
click at [16, 230] on button "Ok" at bounding box center [8, 244] width 16 height 29
click at [47, 214] on button "Enviar" at bounding box center [32, 236] width 32 height 45
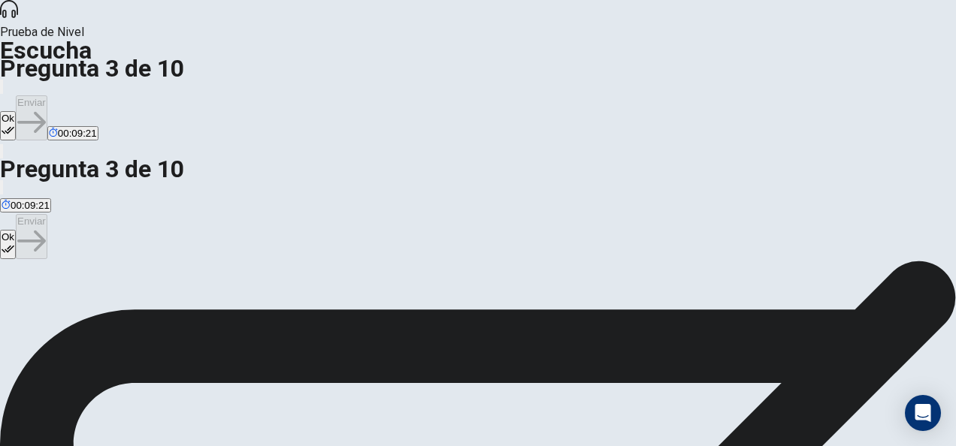
scroll to position [0, 0]
click at [14, 243] on icon "button" at bounding box center [8, 249] width 13 height 13
click at [47, 214] on button "Enviar" at bounding box center [32, 236] width 32 height 45
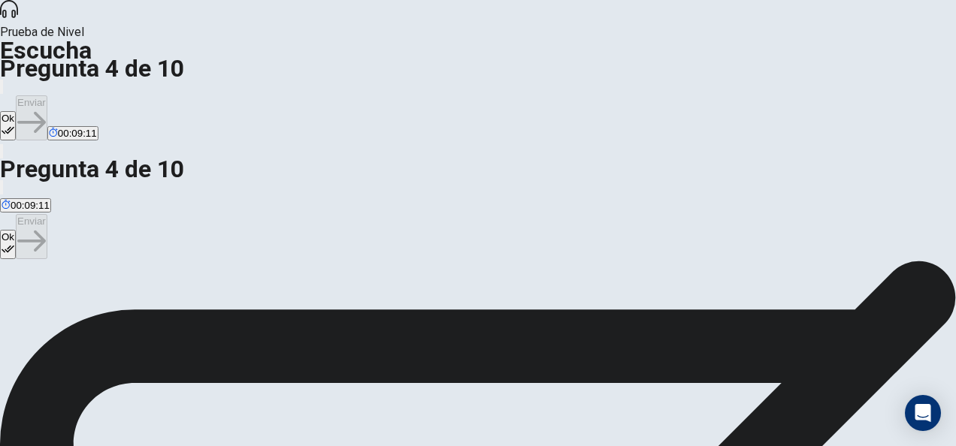
scroll to position [0, 0]
click at [16, 230] on button "Ok" at bounding box center [8, 244] width 16 height 29
click at [47, 214] on button "Enviar" at bounding box center [32, 236] width 32 height 45
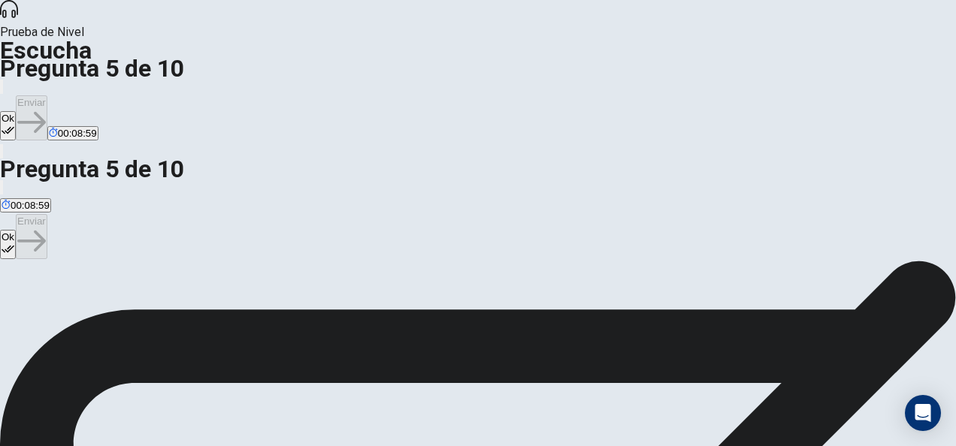
scroll to position [0, 0]
click at [16, 230] on button "Ok" at bounding box center [8, 244] width 16 height 29
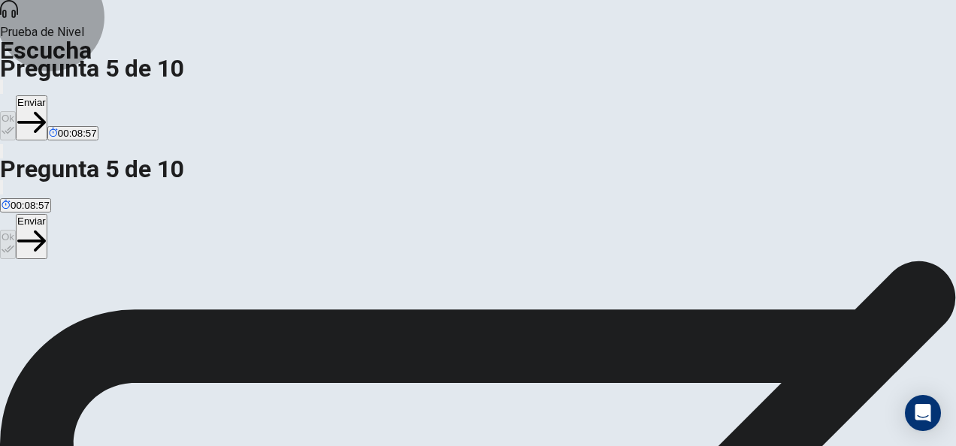
click at [47, 214] on button "Enviar" at bounding box center [32, 236] width 32 height 45
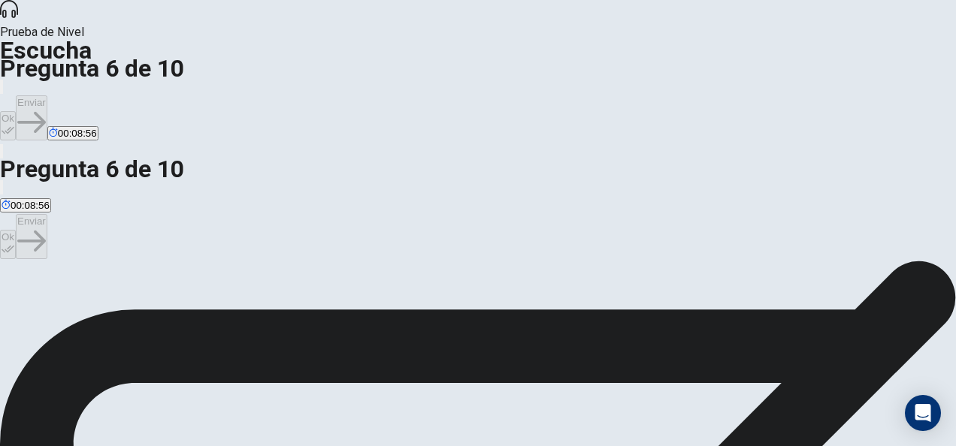
scroll to position [75, 0]
click at [16, 230] on button "Ok" at bounding box center [8, 244] width 16 height 29
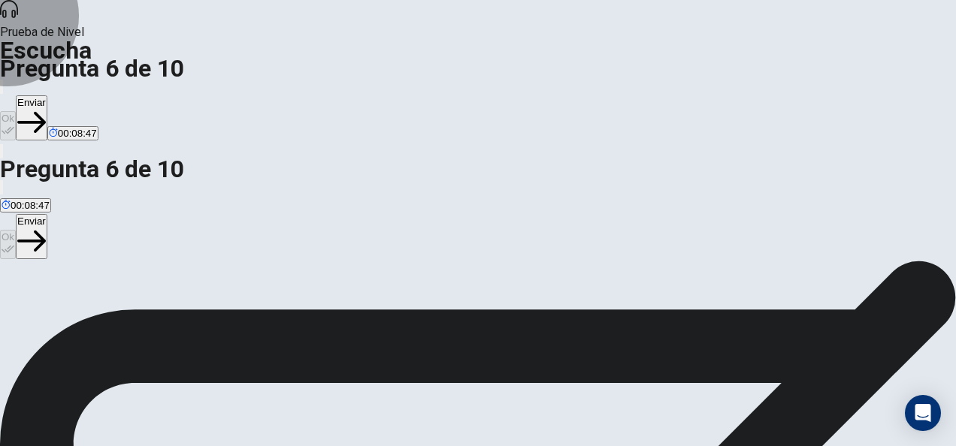
click at [47, 214] on button "Enviar" at bounding box center [32, 236] width 32 height 45
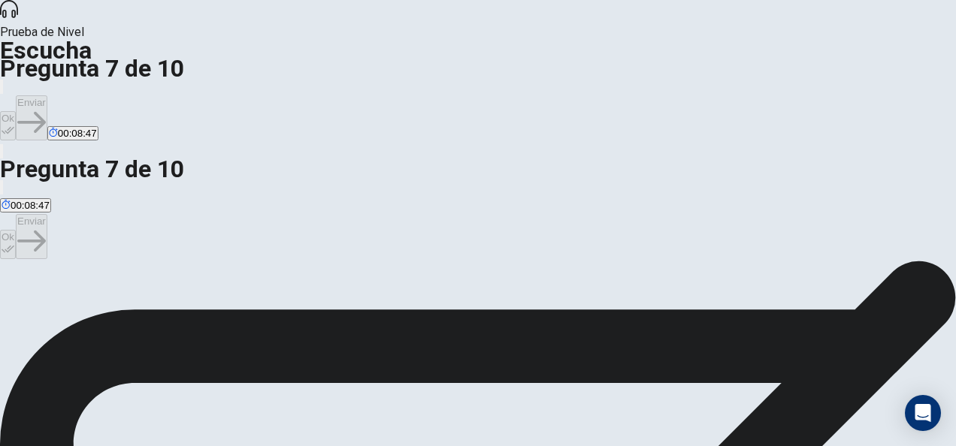
scroll to position [75, 0]
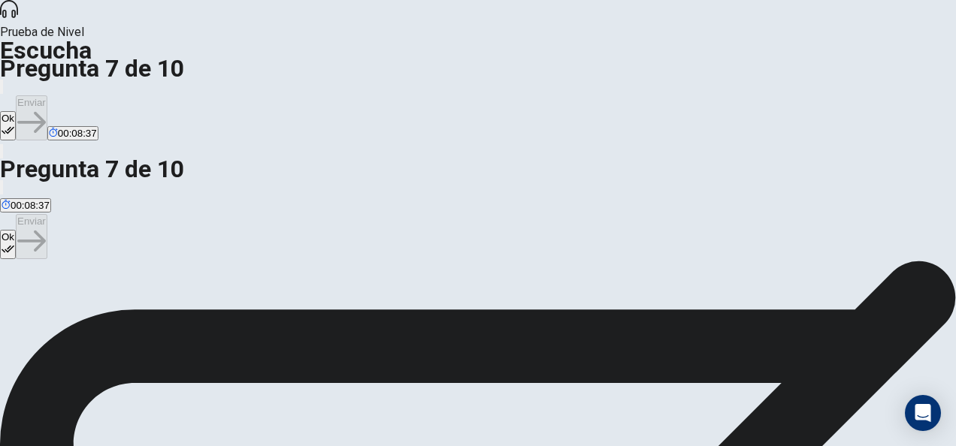
scroll to position [0, 0]
click at [14, 243] on icon "button" at bounding box center [8, 249] width 13 height 13
click at [47, 214] on button "Enviar" at bounding box center [32, 236] width 32 height 45
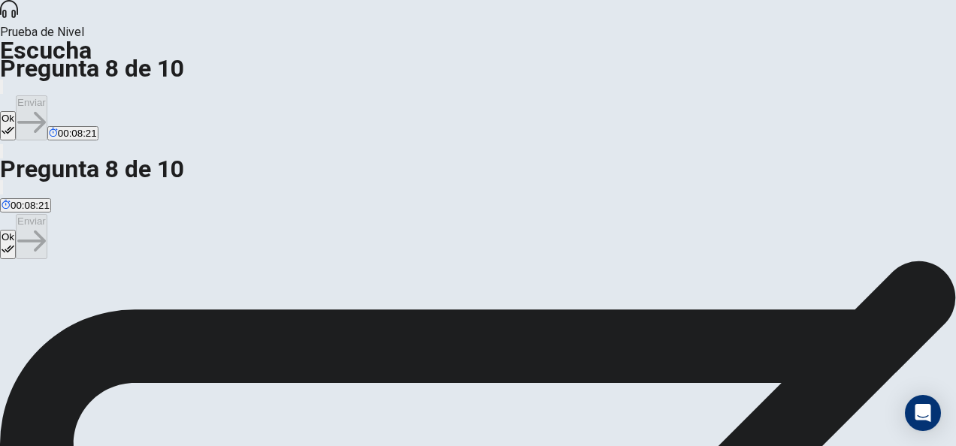
scroll to position [0, 0]
click at [14, 243] on icon "button" at bounding box center [8, 249] width 13 height 13
click at [47, 214] on button "Enviar" at bounding box center [32, 236] width 32 height 45
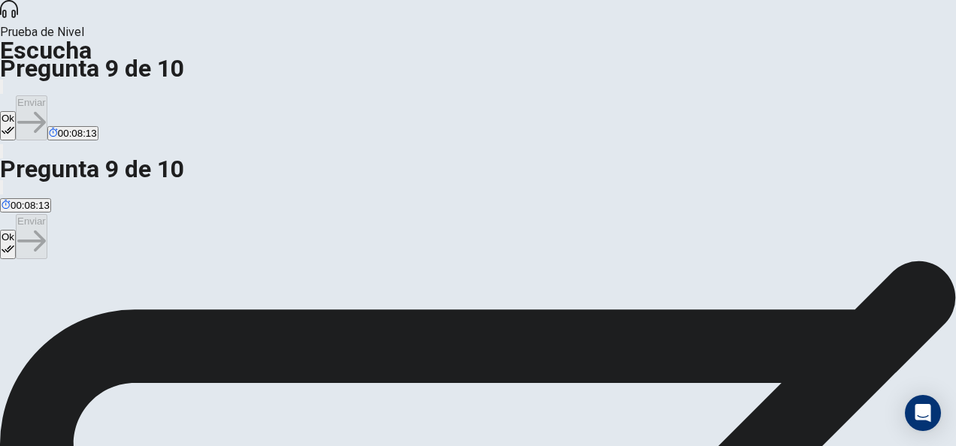
scroll to position [0, 0]
drag, startPoint x: 47, startPoint y: 122, endPoint x: 204, endPoint y: 147, distance: 159.2
click at [16, 230] on button "Ok" at bounding box center [8, 244] width 16 height 29
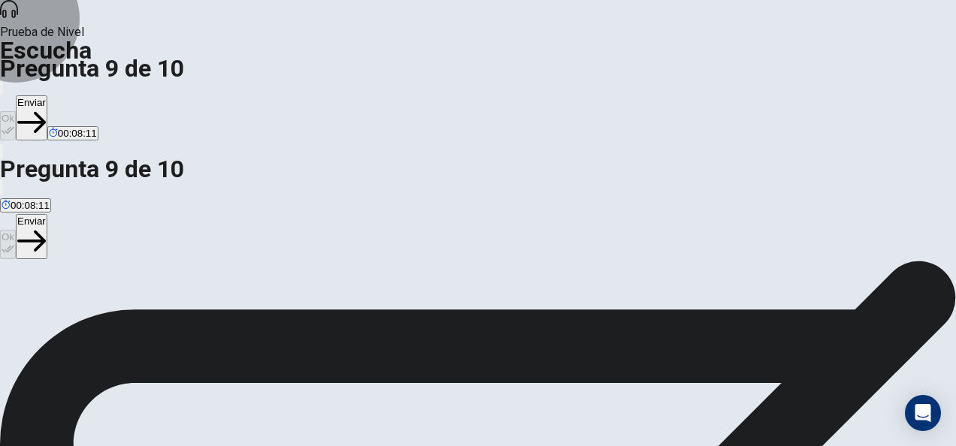
click at [47, 214] on button "Enviar" at bounding box center [32, 236] width 32 height 45
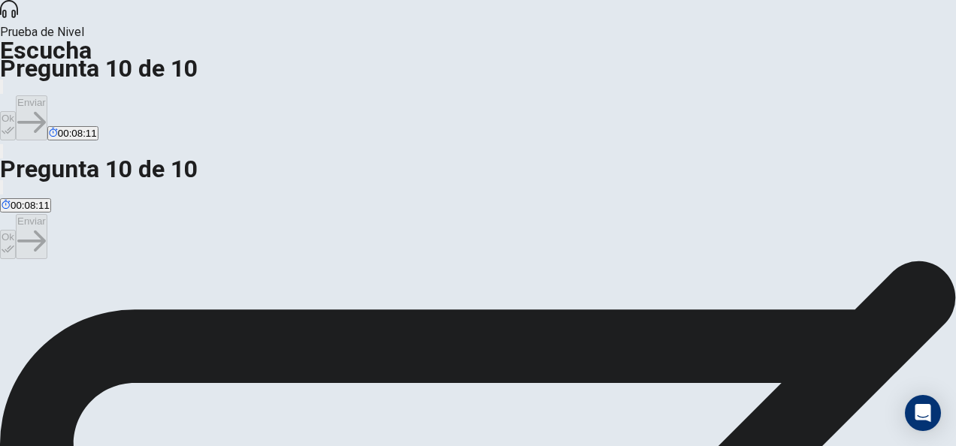
scroll to position [150, 0]
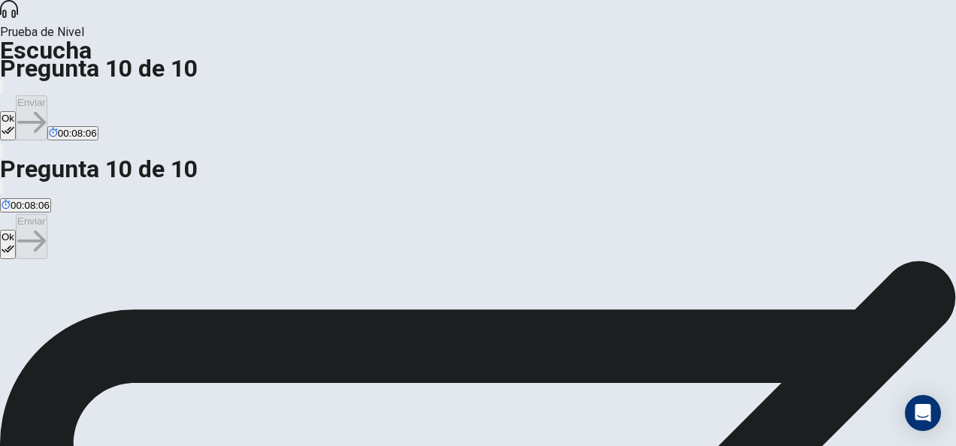
scroll to position [0, 0]
click at [16, 230] on button "Ok" at bounding box center [8, 244] width 16 height 29
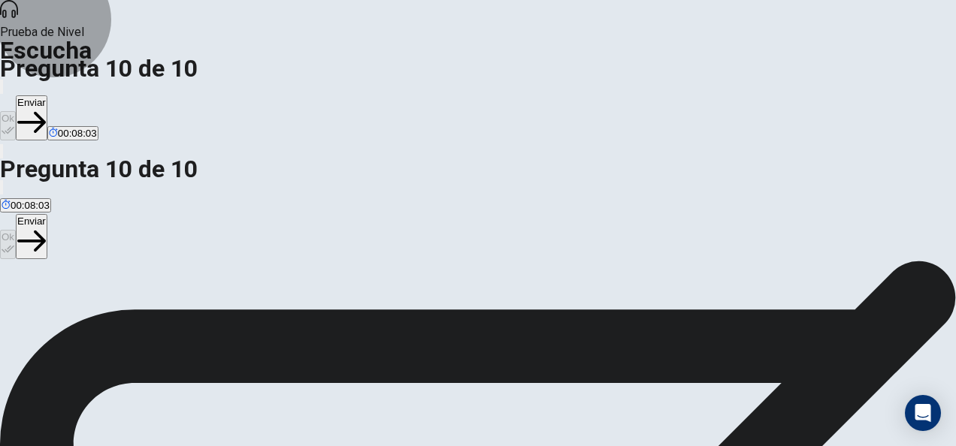
click at [47, 214] on button "Enviar" at bounding box center [32, 236] width 32 height 45
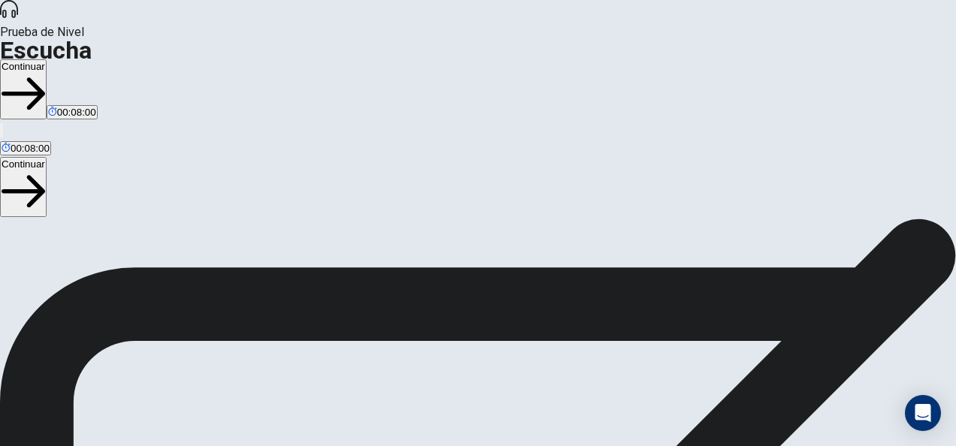
scroll to position [225, 0]
click at [47, 157] on button "Continuar" at bounding box center [23, 187] width 47 height 60
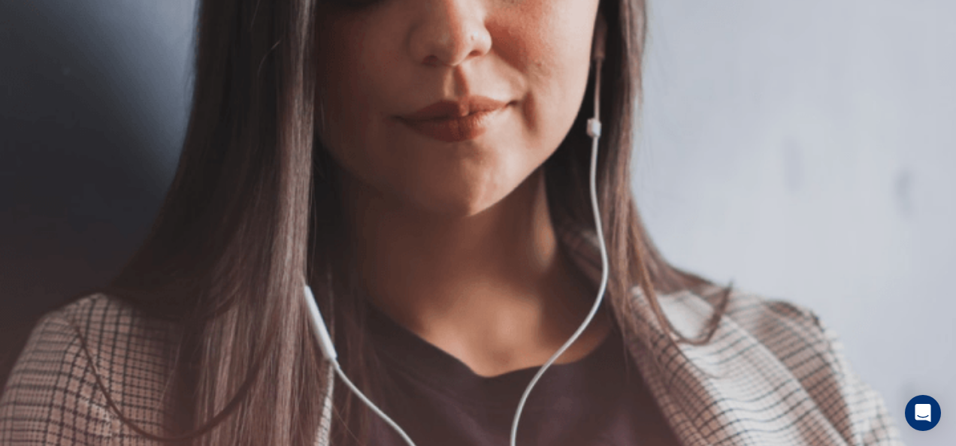
scroll to position [75, 0]
click at [45, 188] on icon "button" at bounding box center [24, 210] width 44 height 44
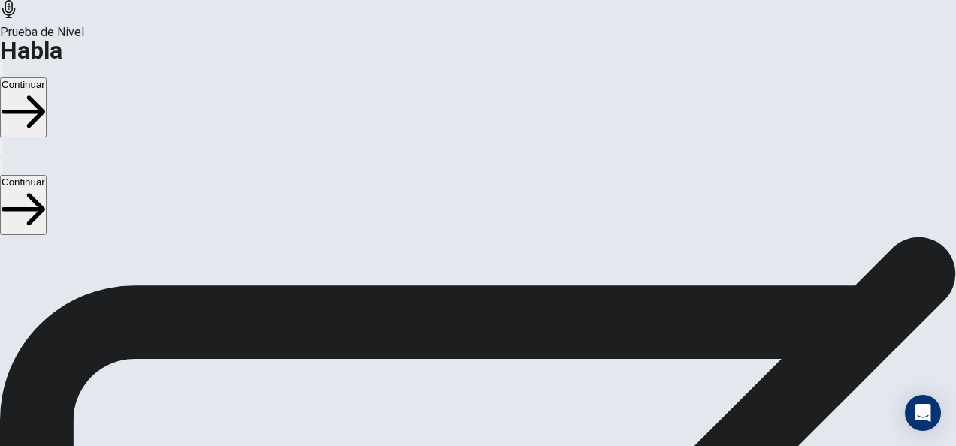
scroll to position [451, 0]
click at [47, 175] on button "Continuar" at bounding box center [23, 205] width 47 height 60
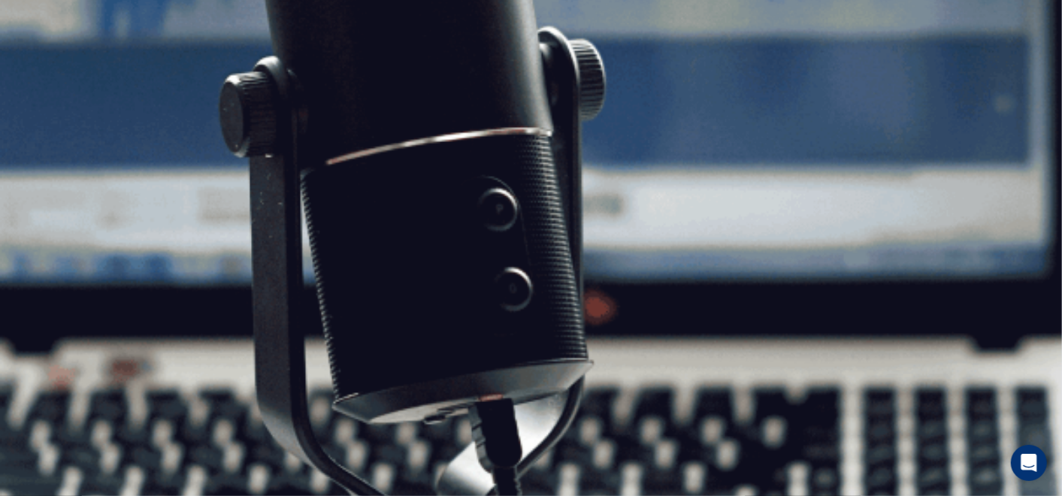
scroll to position [65, 0]
click at [47, 77] on button "Continuar" at bounding box center [23, 107] width 47 height 60
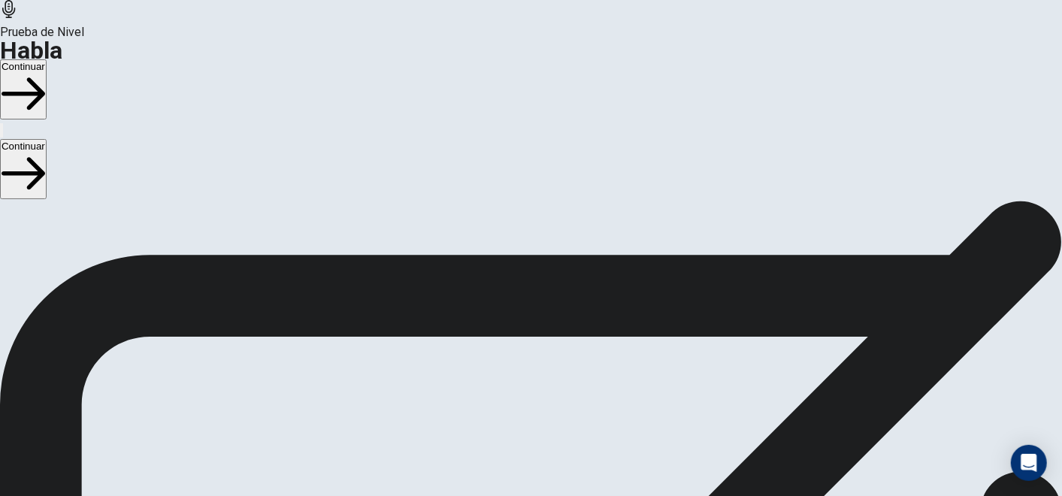
scroll to position [0, 0]
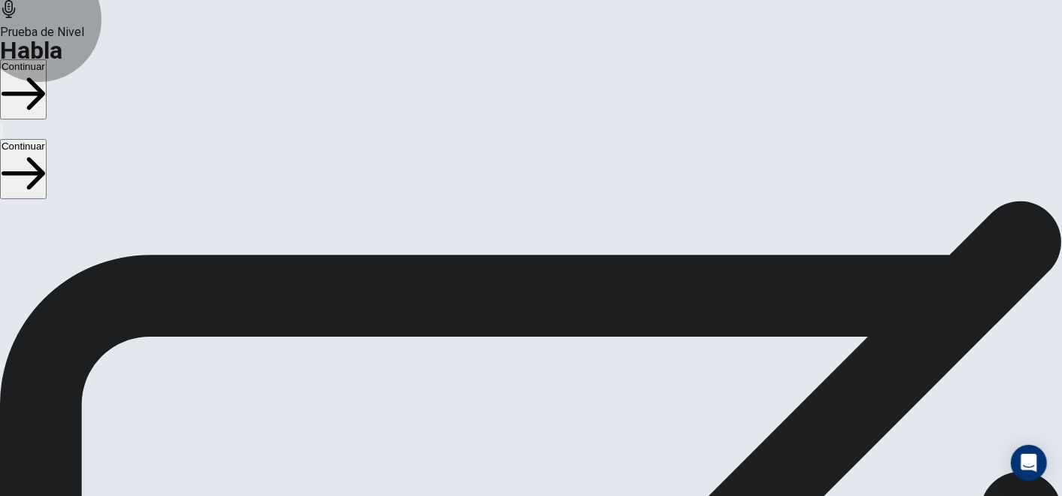
click at [47, 59] on button "Continuar" at bounding box center [23, 89] width 47 height 60
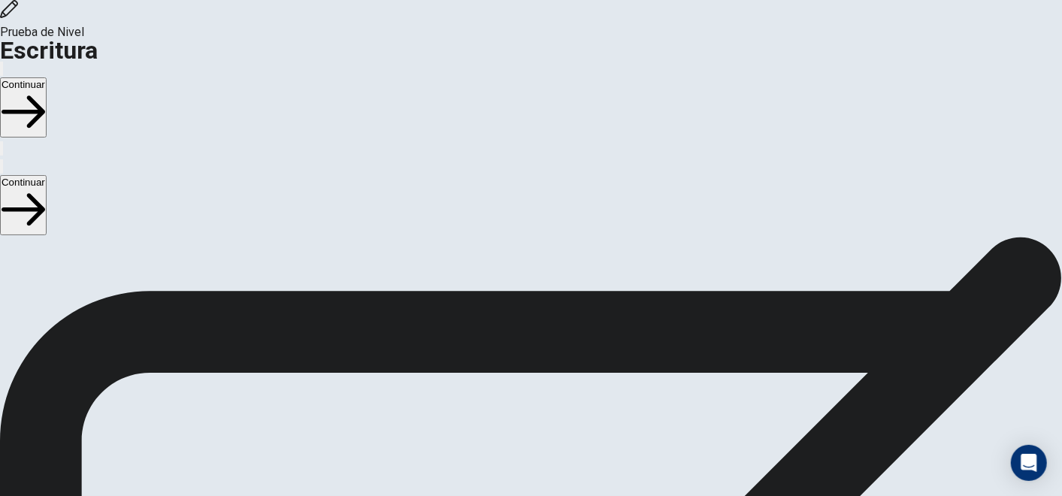
scroll to position [2, 0]
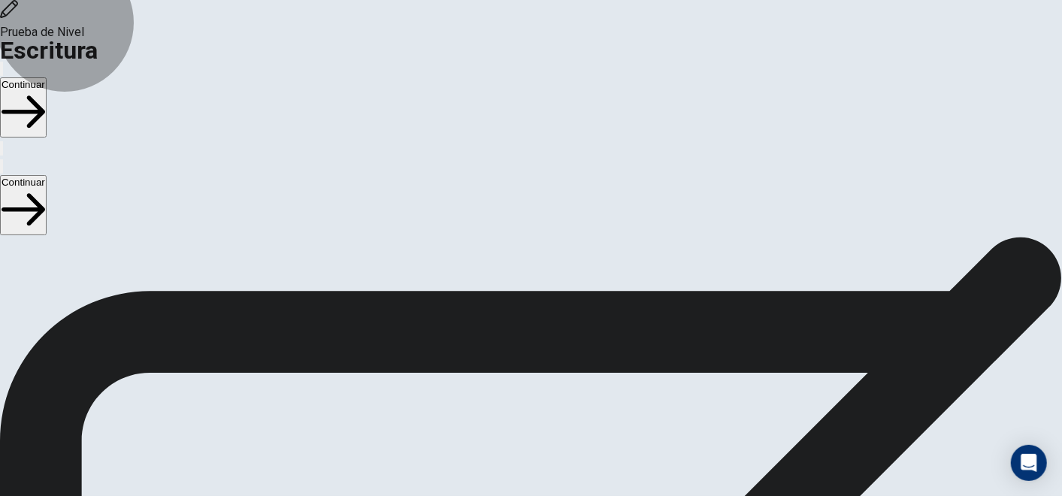
click at [47, 77] on button "Continuar" at bounding box center [23, 107] width 47 height 60
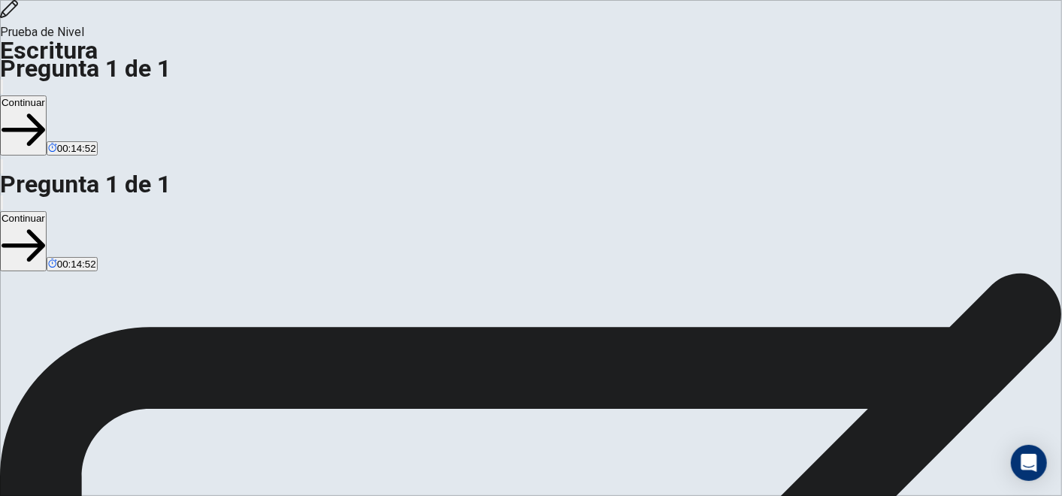
scroll to position [0, 0]
drag, startPoint x: 595, startPoint y: 157, endPoint x: 785, endPoint y: 151, distance: 191.0
type textarea "**********"
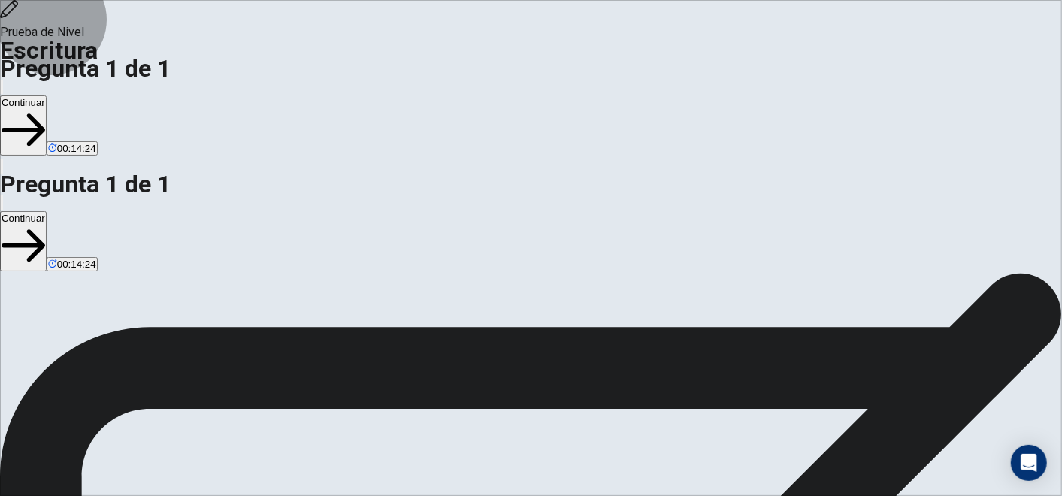
click at [47, 95] on button "Continuar" at bounding box center [23, 125] width 47 height 60
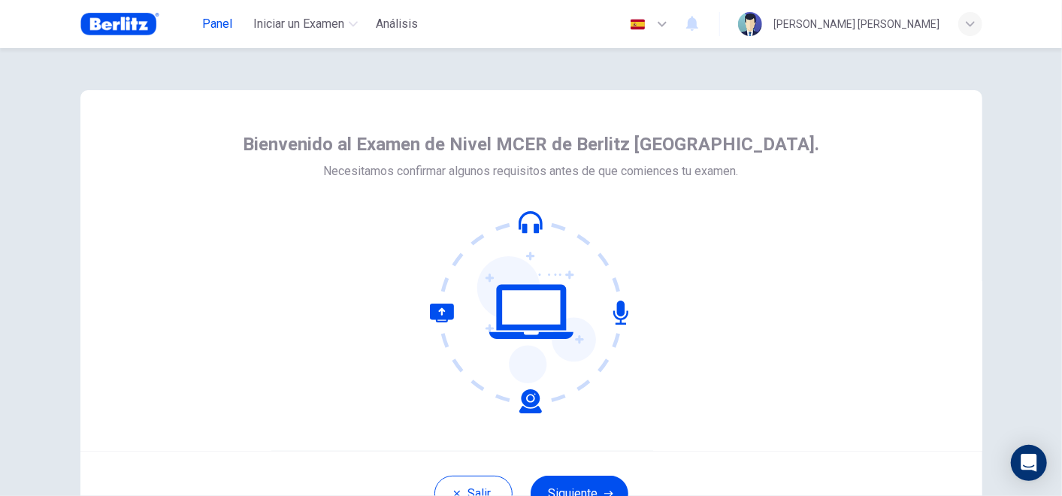
click at [219, 20] on span "Panel" at bounding box center [217, 24] width 30 height 18
